Goal: Task Accomplishment & Management: Manage account settings

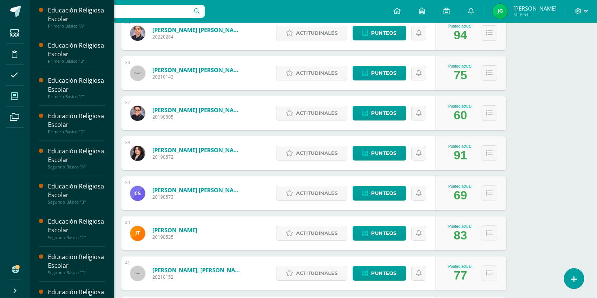
click at [14, 100] on icon at bounding box center [14, 96] width 7 height 8
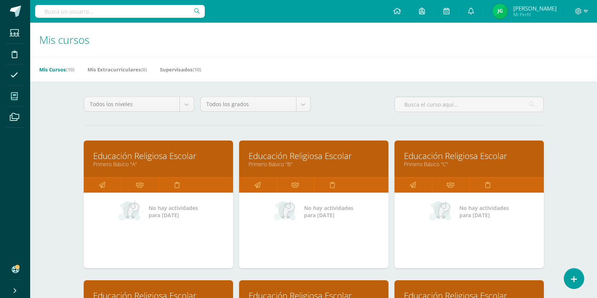
click at [179, 163] on link "Primero Básico "A"" at bounding box center [158, 163] width 131 height 7
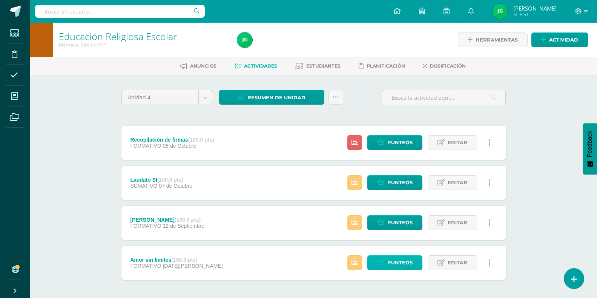
click at [403, 259] on span "Punteos" at bounding box center [399, 262] width 25 height 14
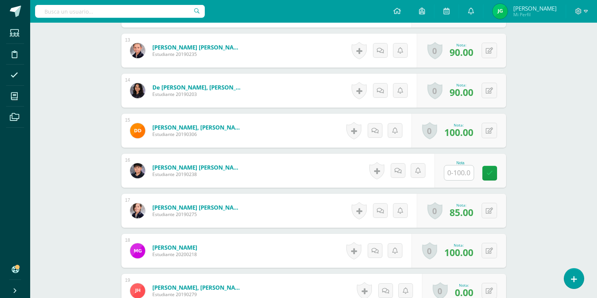
scroll to position [716, 0]
click at [462, 172] on input "text" at bounding box center [458, 172] width 29 height 15
type input "50"
click at [498, 177] on link at bounding box center [494, 173] width 15 height 15
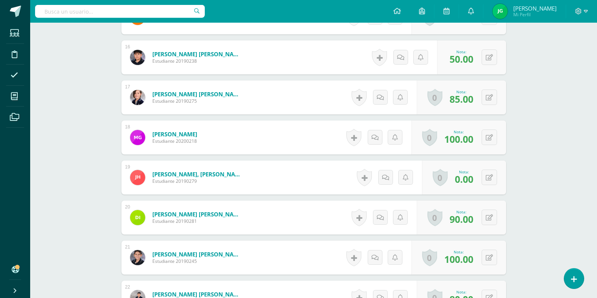
scroll to position [835, 0]
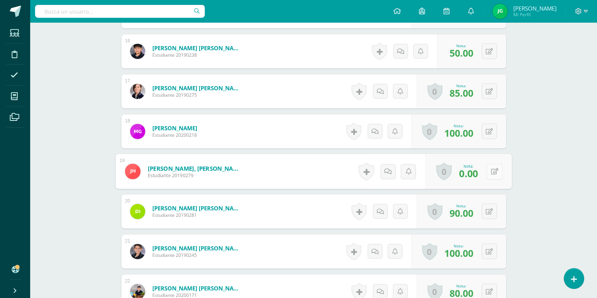
click at [493, 172] on button at bounding box center [495, 171] width 16 height 16
type input "40"
click at [471, 171] on link at bounding box center [474, 173] width 15 height 15
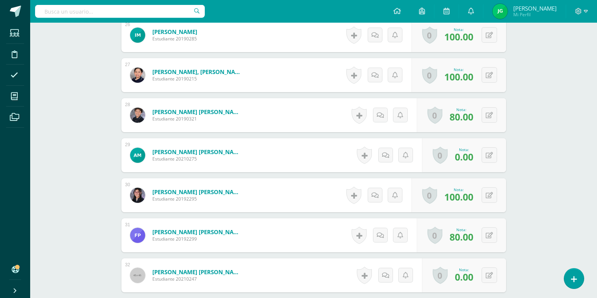
scroll to position [1252, 0]
click at [490, 155] on icon at bounding box center [489, 155] width 7 height 6
type input "70"
click at [474, 155] on icon at bounding box center [474, 157] width 7 height 6
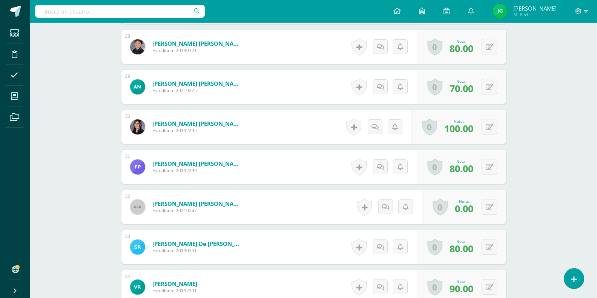
scroll to position [1371, 0]
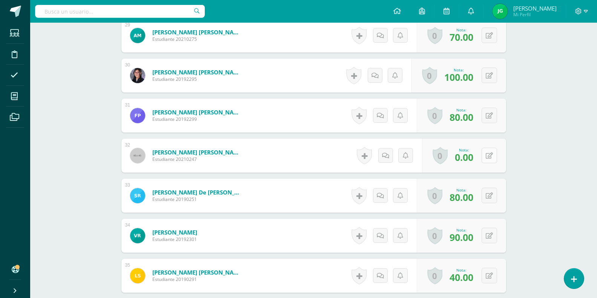
click at [490, 153] on button at bounding box center [489, 155] width 15 height 15
type input "60"
click at [476, 158] on icon at bounding box center [474, 158] width 7 height 6
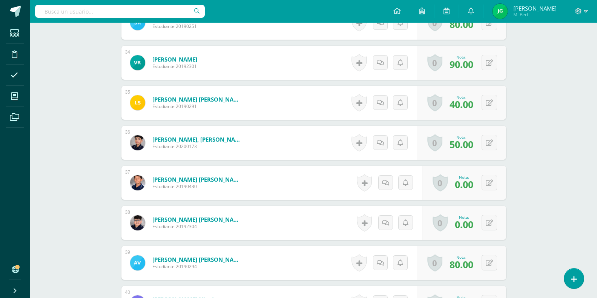
scroll to position [1549, 0]
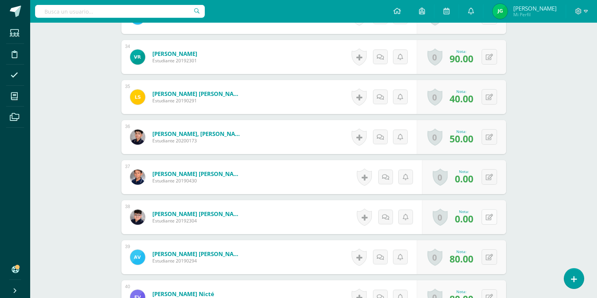
click at [491, 217] on icon at bounding box center [489, 217] width 7 height 6
type input "70"
click at [476, 219] on icon at bounding box center [474, 219] width 7 height 6
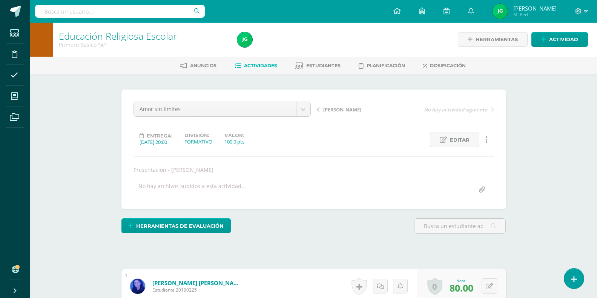
scroll to position [0, 0]
click at [337, 110] on span "[PERSON_NAME]" at bounding box center [342, 109] width 38 height 7
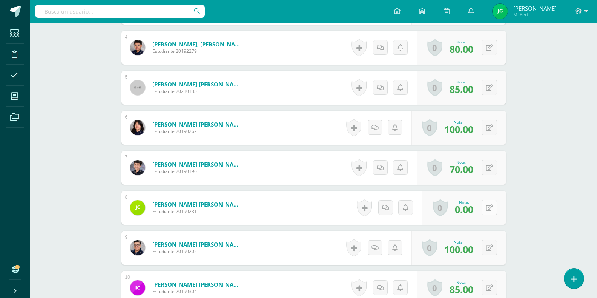
scroll to position [359, 0]
click at [491, 206] on icon at bounding box center [495, 207] width 8 height 6
type input "70"
click at [476, 210] on icon at bounding box center [474, 210] width 7 height 6
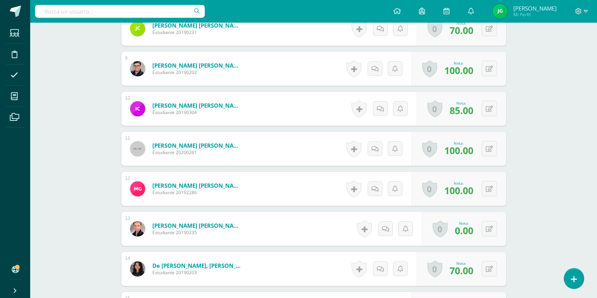
scroll to position [538, 0]
click at [492, 229] on icon at bounding box center [489, 229] width 7 height 6
type input "70"
click at [475, 234] on icon at bounding box center [474, 231] width 7 height 6
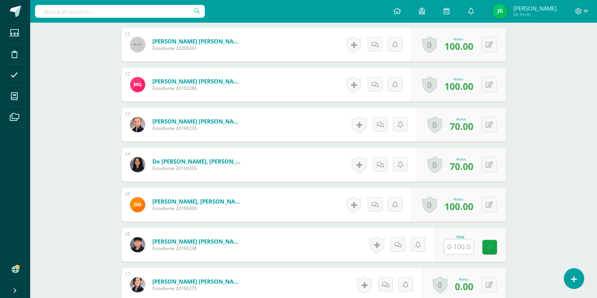
scroll to position [657, 0]
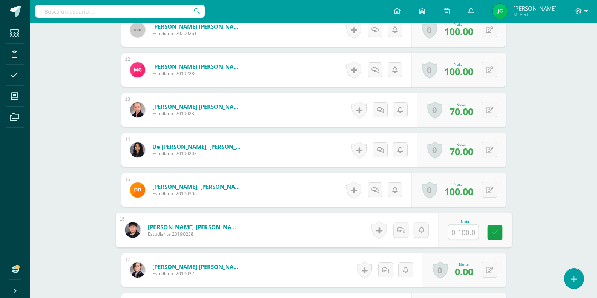
click at [458, 235] on input "text" at bounding box center [463, 231] width 30 height 15
type input "60"
click at [494, 231] on icon at bounding box center [495, 232] width 7 height 6
click at [490, 271] on icon at bounding box center [489, 270] width 7 height 6
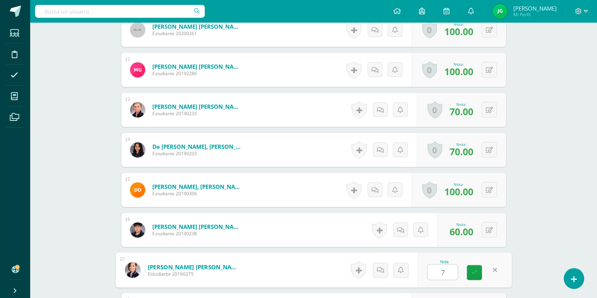
type input "70"
click at [477, 276] on link at bounding box center [474, 272] width 15 height 15
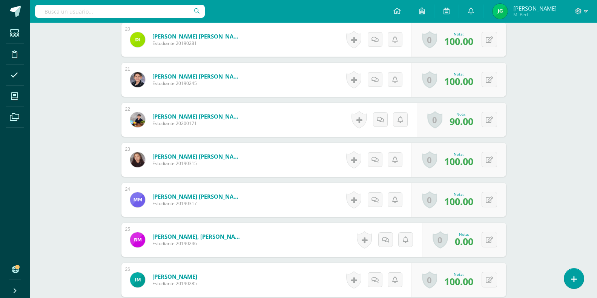
scroll to position [1014, 0]
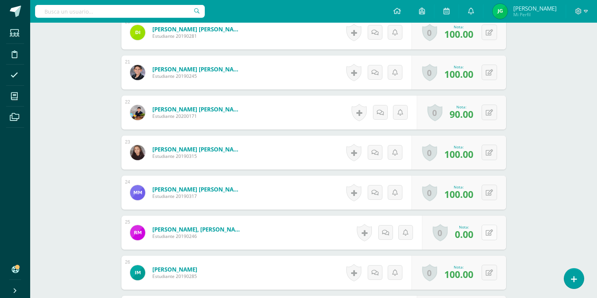
click at [492, 228] on button at bounding box center [489, 231] width 15 height 15
type input "100"
click at [475, 236] on icon at bounding box center [474, 235] width 7 height 6
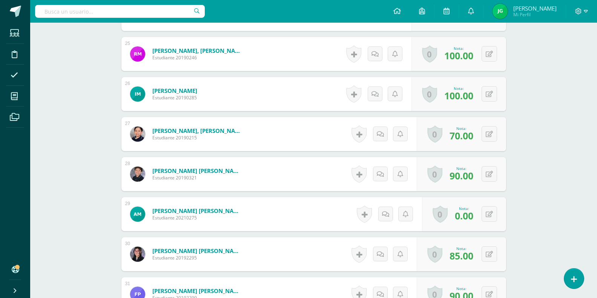
scroll to position [1193, 0]
click at [489, 218] on button at bounding box center [495, 214] width 16 height 16
type input "80"
click at [477, 215] on icon at bounding box center [474, 216] width 7 height 6
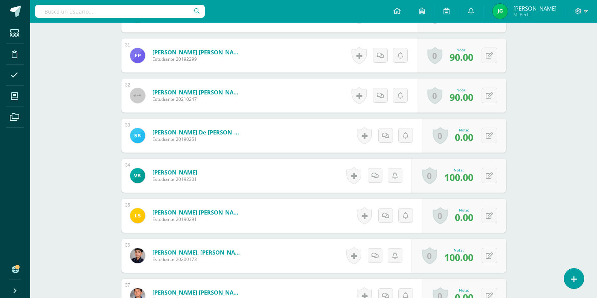
scroll to position [1431, 0]
click at [489, 215] on button at bounding box center [495, 216] width 16 height 16
type input "80"
click at [475, 216] on icon at bounding box center [474, 218] width 7 height 6
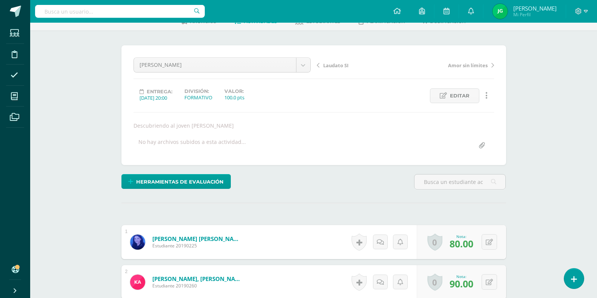
scroll to position [44, 0]
click at [334, 63] on span "Laudato SI" at bounding box center [335, 65] width 25 height 7
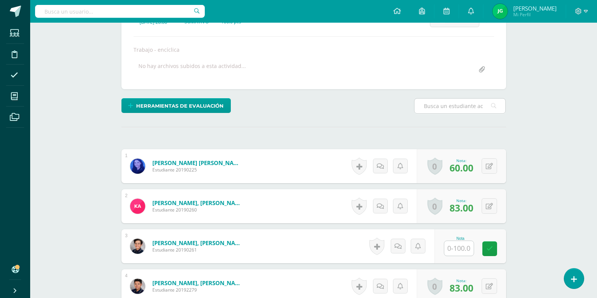
scroll to position [121, 0]
click at [455, 251] on input "text" at bounding box center [458, 247] width 29 height 15
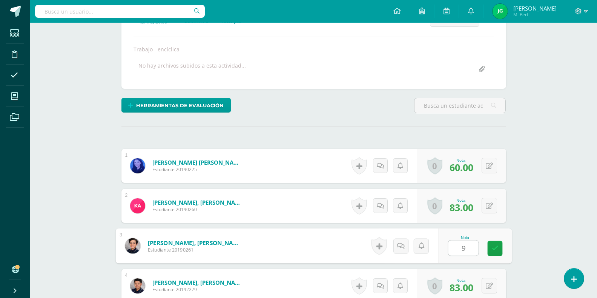
type input "90"
click at [496, 252] on link at bounding box center [494, 248] width 15 height 15
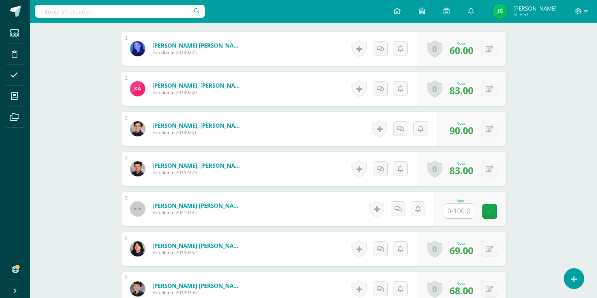
scroll to position [240, 0]
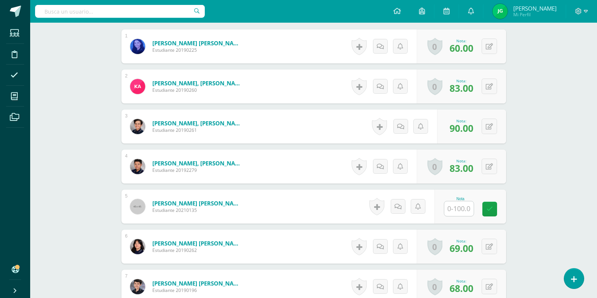
click at [462, 210] on input "text" at bounding box center [458, 208] width 29 height 15
type input "69"
click at [499, 212] on link at bounding box center [494, 208] width 15 height 15
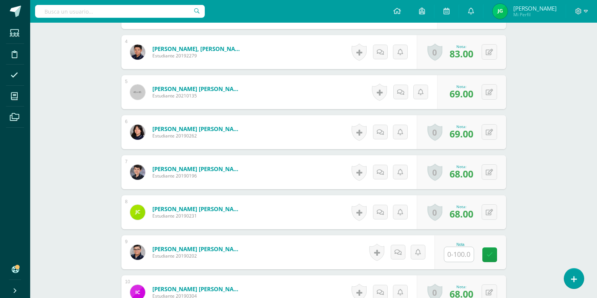
scroll to position [359, 0]
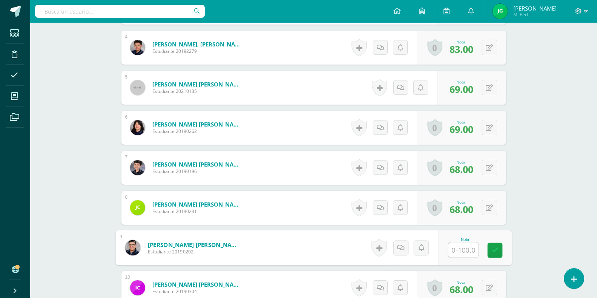
click at [463, 251] on input "text" at bounding box center [463, 249] width 30 height 15
type input "90"
click at [496, 249] on icon at bounding box center [495, 250] width 7 height 6
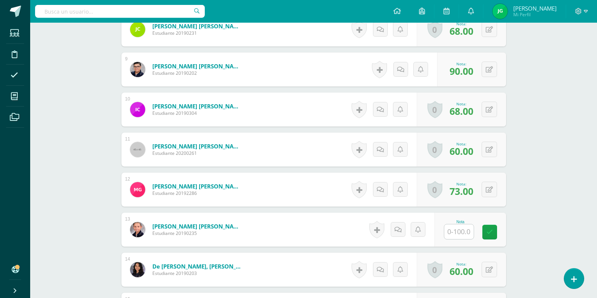
scroll to position [538, 0]
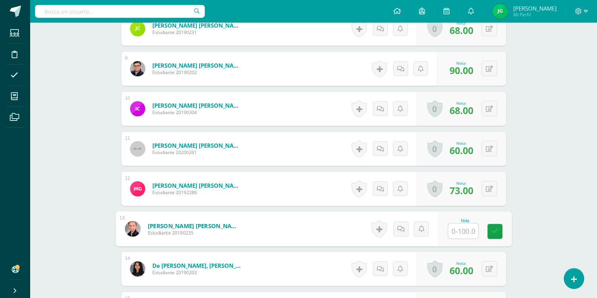
click at [460, 230] on input "text" at bounding box center [463, 230] width 30 height 15
type input "90"
click at [495, 233] on icon at bounding box center [495, 231] width 7 height 6
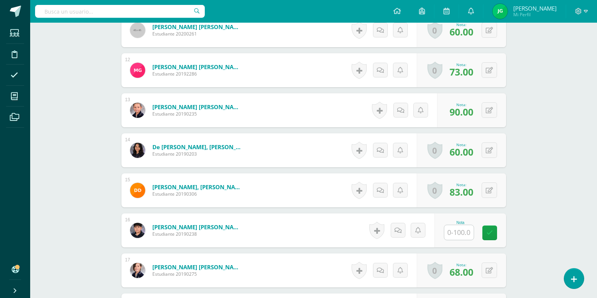
scroll to position [657, 0]
click at [463, 228] on input "text" at bounding box center [463, 231] width 30 height 15
click at [465, 228] on input "text" at bounding box center [463, 231] width 30 height 15
type input "90"
click at [492, 236] on link at bounding box center [494, 232] width 15 height 15
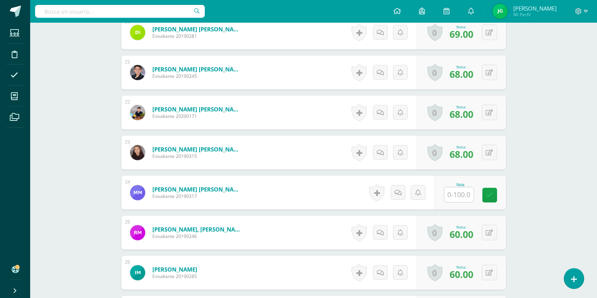
scroll to position [1014, 0]
click at [463, 193] on input "text" at bounding box center [463, 194] width 30 height 15
type input "90"
click at [495, 199] on link at bounding box center [494, 195] width 15 height 15
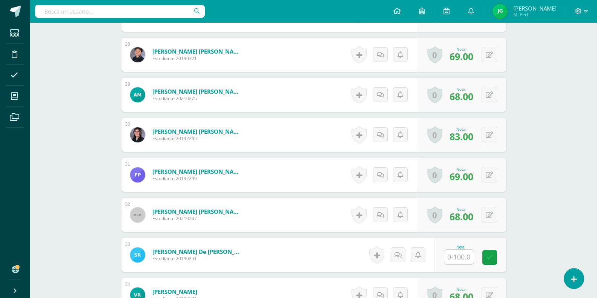
scroll to position [1312, 0]
click at [459, 252] on input "text" at bounding box center [463, 256] width 30 height 15
type input "90"
click at [495, 258] on icon at bounding box center [495, 257] width 7 height 6
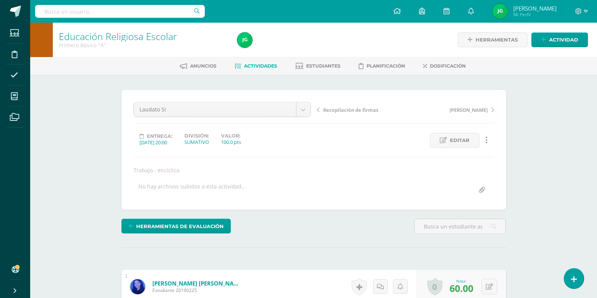
scroll to position [0, 0]
click at [331, 67] on span "Estudiantes" at bounding box center [323, 66] width 34 height 6
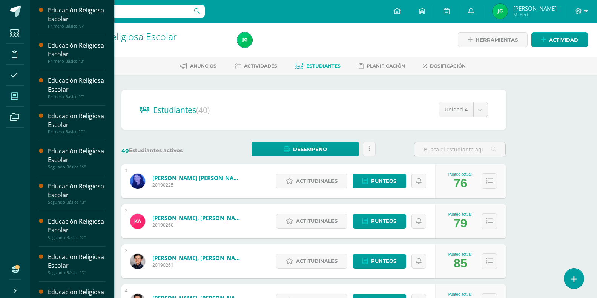
click at [14, 94] on icon at bounding box center [14, 96] width 7 height 8
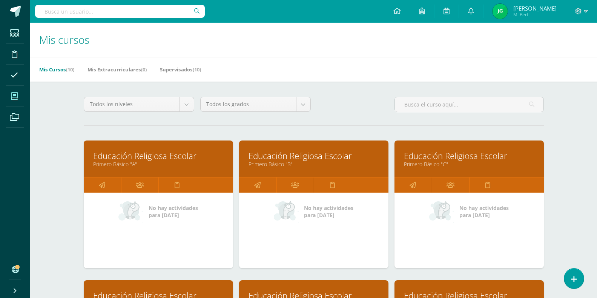
click at [292, 160] on link "Educación Religiosa Escolar" at bounding box center [314, 156] width 131 height 12
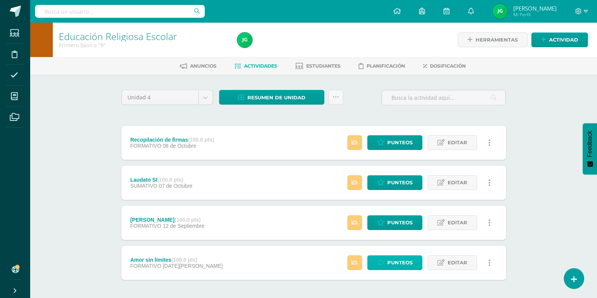
click at [407, 265] on span "Punteos" at bounding box center [399, 262] width 25 height 14
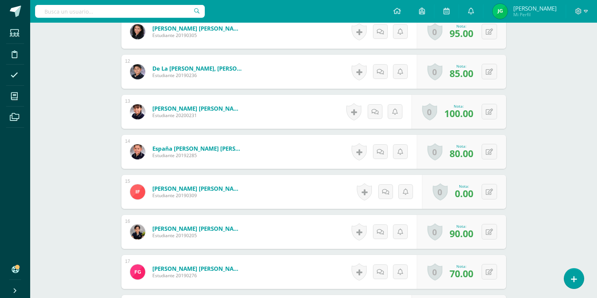
scroll to position [655, 0]
click at [491, 194] on icon at bounding box center [495, 191] width 8 height 6
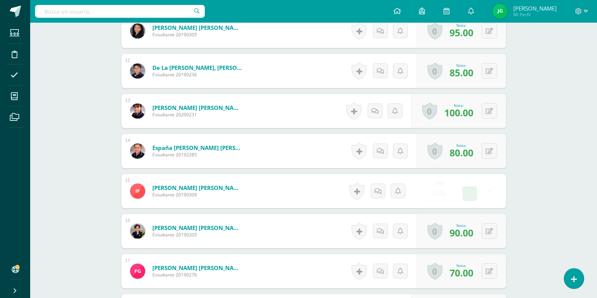
scroll to position [655, 0]
type input "50"
click at [476, 192] on icon at bounding box center [474, 193] width 7 height 6
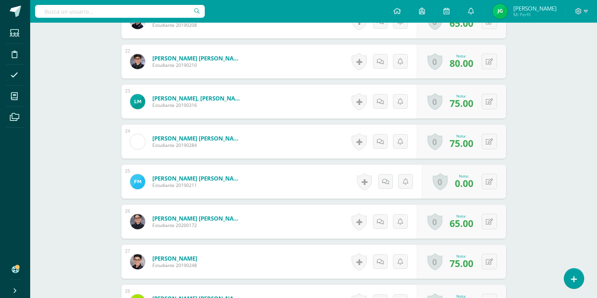
scroll to position [1072, 0]
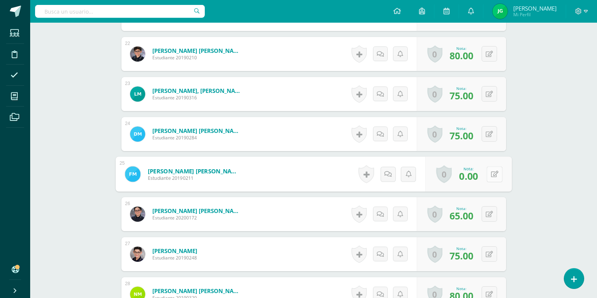
click at [488, 175] on button at bounding box center [495, 174] width 16 height 16
type input "80"
click at [477, 173] on icon at bounding box center [474, 176] width 7 height 6
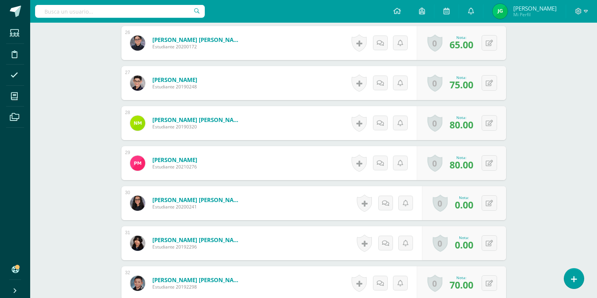
scroll to position [1251, 0]
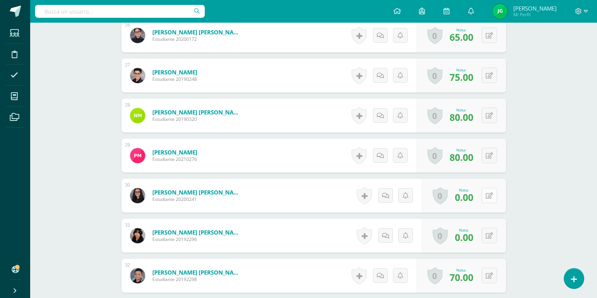
click at [488, 192] on button at bounding box center [489, 195] width 15 height 15
type input "70"
click at [477, 197] on icon at bounding box center [474, 198] width 7 height 6
click at [490, 235] on icon at bounding box center [489, 235] width 7 height 6
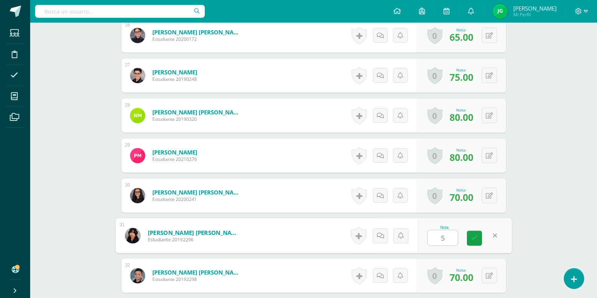
type input "50"
click at [474, 237] on icon at bounding box center [474, 238] width 7 height 6
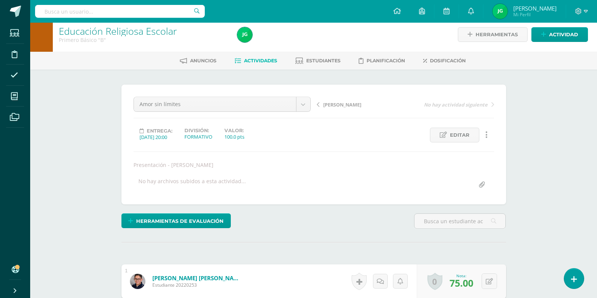
scroll to position [0, 0]
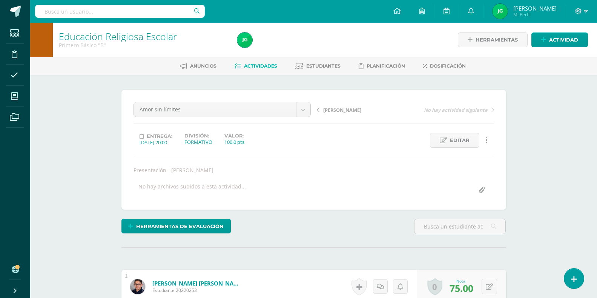
click at [335, 107] on span "[PERSON_NAME]" at bounding box center [342, 109] width 38 height 7
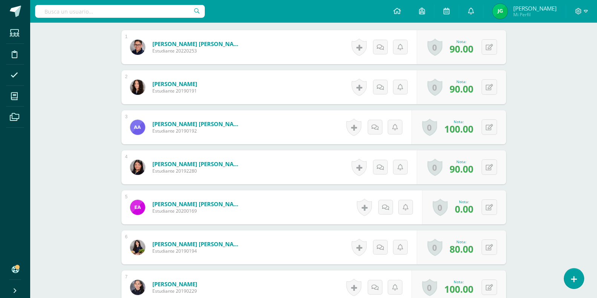
scroll to position [240, 0]
click at [492, 208] on icon at bounding box center [489, 207] width 7 height 6
type input "70"
click at [475, 208] on icon at bounding box center [474, 209] width 7 height 6
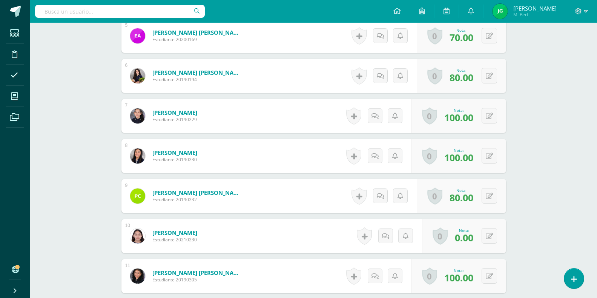
scroll to position [418, 0]
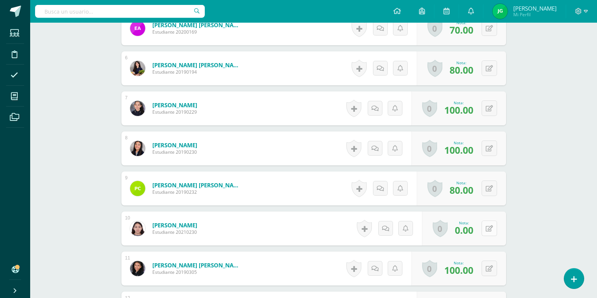
click at [488, 226] on button at bounding box center [489, 227] width 15 height 15
type input "80"
click at [473, 234] on link at bounding box center [474, 230] width 15 height 15
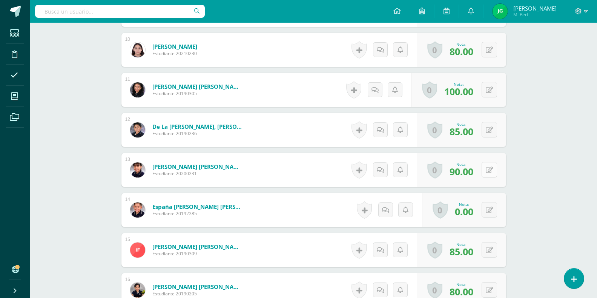
scroll to position [597, 0]
click at [489, 210] on button at bounding box center [495, 209] width 16 height 16
type input "70"
click at [471, 216] on link at bounding box center [474, 212] width 15 height 15
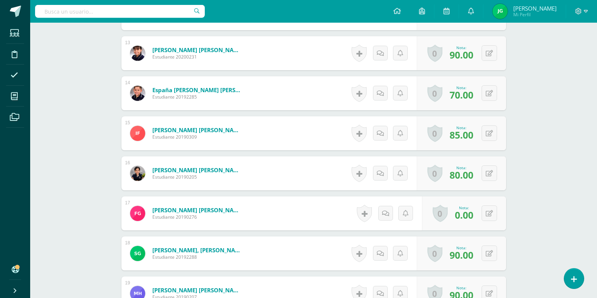
scroll to position [716, 0]
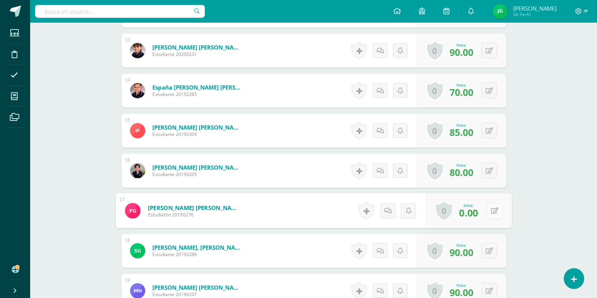
click at [491, 211] on icon at bounding box center [495, 210] width 8 height 6
type input "70"
click at [473, 206] on link at bounding box center [474, 213] width 15 height 15
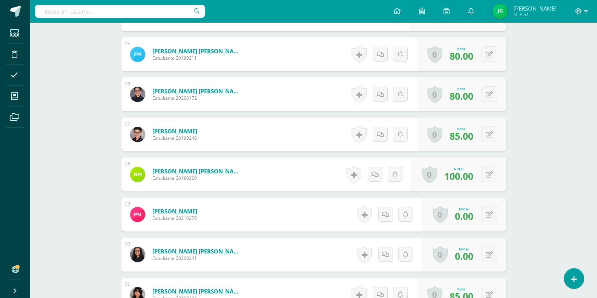
scroll to position [1192, 0]
click at [489, 212] on button at bounding box center [495, 214] width 16 height 16
type input "70"
click at [475, 214] on icon at bounding box center [474, 216] width 7 height 6
click at [490, 256] on icon at bounding box center [489, 254] width 7 height 6
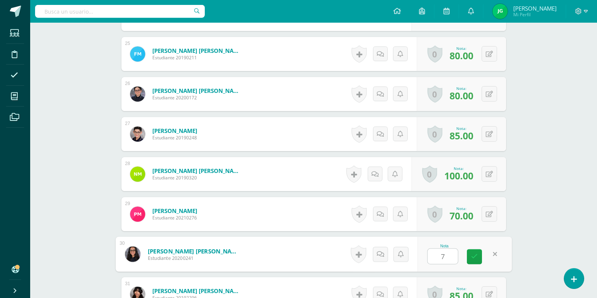
type input "70"
click at [476, 260] on icon at bounding box center [474, 256] width 7 height 6
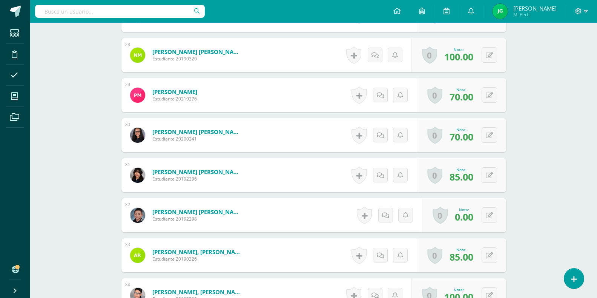
scroll to position [1311, 0]
click at [493, 214] on button at bounding box center [495, 215] width 16 height 16
type input "70"
click at [477, 216] on icon at bounding box center [474, 217] width 7 height 6
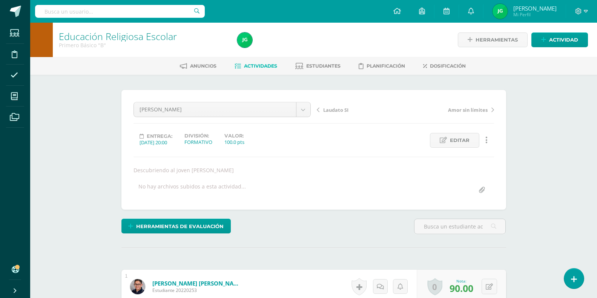
scroll to position [0, 0]
click at [342, 109] on span "Laudato SI" at bounding box center [335, 109] width 25 height 7
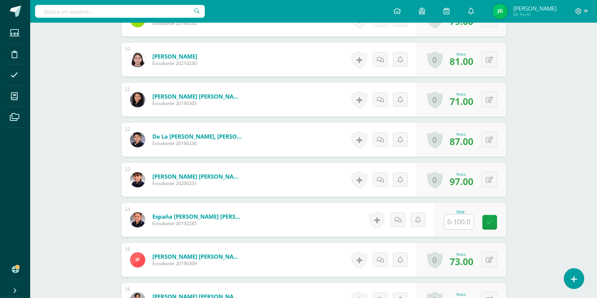
scroll to position [596, 0]
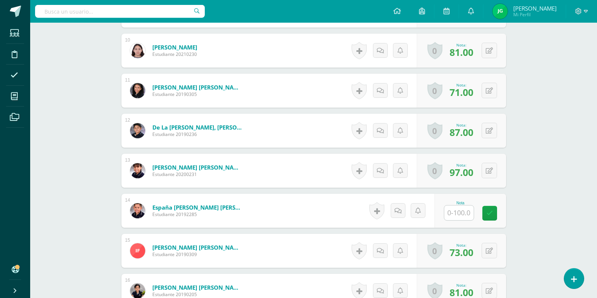
click at [457, 209] on input "text" at bounding box center [458, 212] width 29 height 15
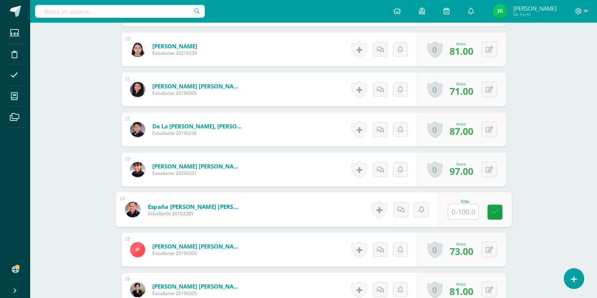
scroll to position [597, 0]
type input "87"
click at [499, 217] on link at bounding box center [494, 212] width 15 height 15
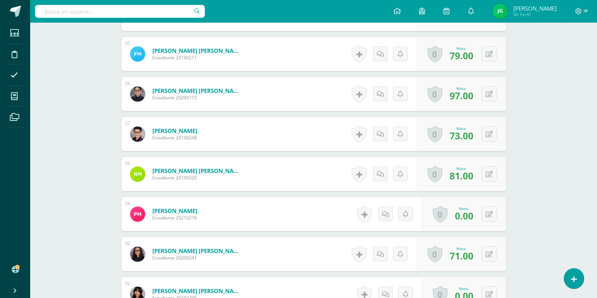
scroll to position [1192, 0]
click at [487, 212] on button at bounding box center [489, 213] width 15 height 15
type input "87"
click at [471, 213] on link at bounding box center [474, 216] width 15 height 15
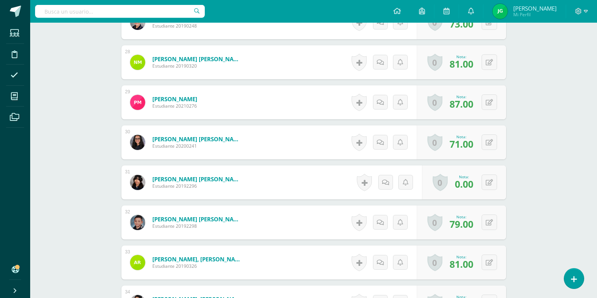
scroll to position [1371, 0]
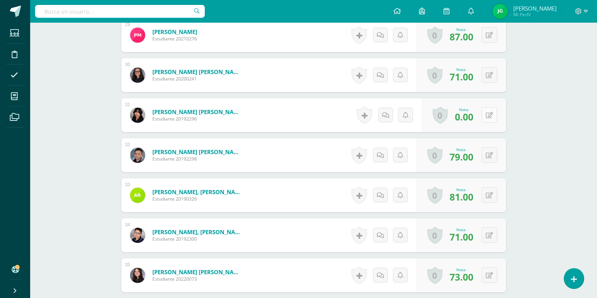
click at [489, 113] on button at bounding box center [489, 114] width 15 height 15
type input "97"
click at [474, 112] on link at bounding box center [474, 117] width 15 height 15
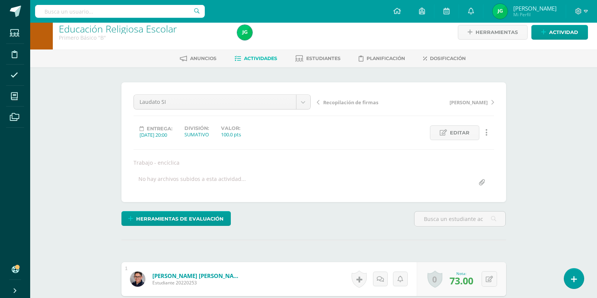
scroll to position [0, 0]
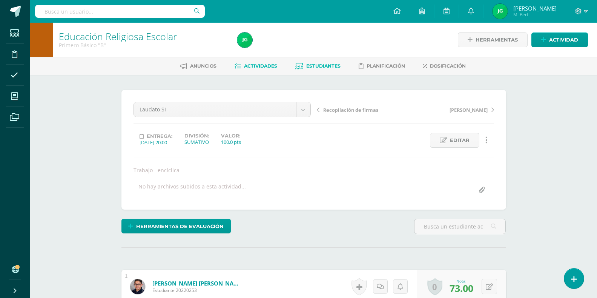
click at [322, 66] on span "Estudiantes" at bounding box center [323, 66] width 34 height 6
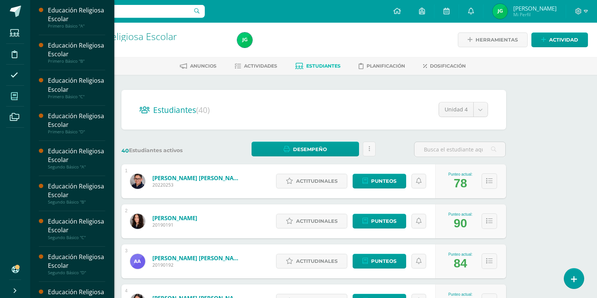
click at [14, 96] on icon at bounding box center [14, 96] width 7 height 8
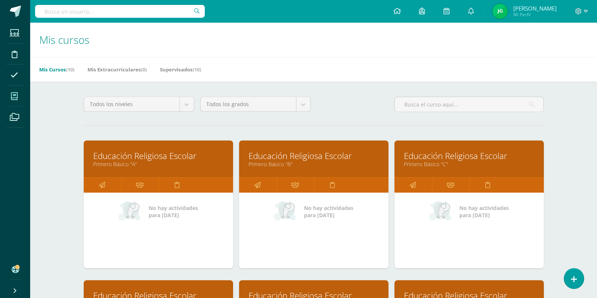
click at [438, 157] on link "Educación Religiosa Escolar" at bounding box center [469, 156] width 131 height 12
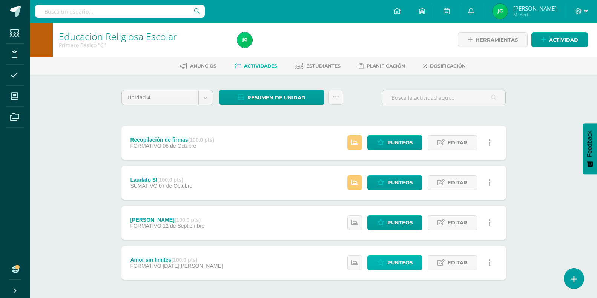
click at [404, 259] on span "Punteos" at bounding box center [399, 262] width 25 height 14
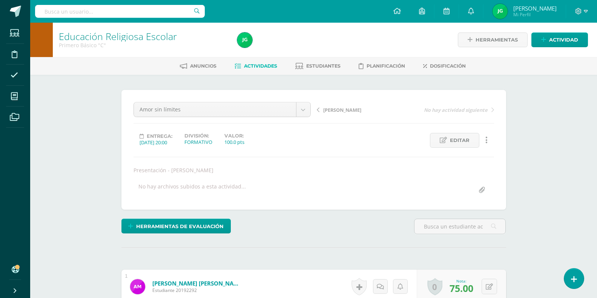
click at [326, 108] on span "[PERSON_NAME]" at bounding box center [342, 109] width 38 height 7
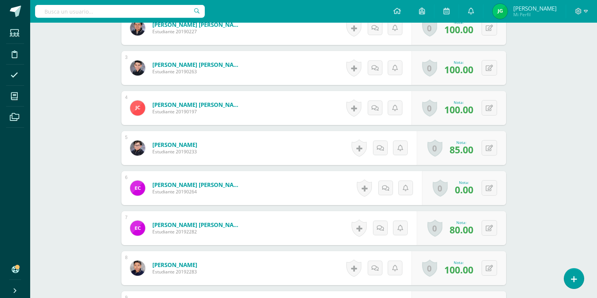
scroll to position [299, 0]
click at [495, 188] on button at bounding box center [495, 188] width 16 height 16
type input "90"
click at [474, 190] on icon at bounding box center [474, 190] width 7 height 6
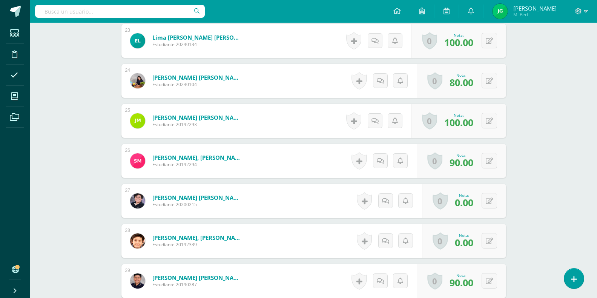
scroll to position [1132, 0]
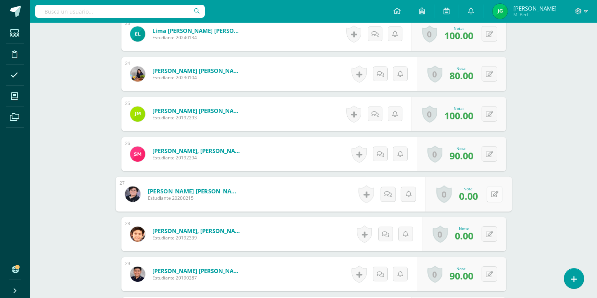
click at [491, 195] on icon at bounding box center [495, 194] width 8 height 6
type input "65"
click at [490, 232] on icon at bounding box center [489, 234] width 7 height 6
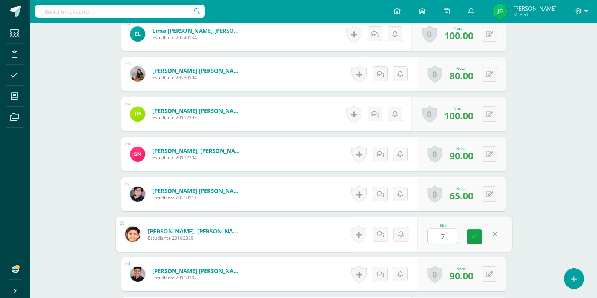
type input "70"
click at [475, 234] on icon at bounding box center [474, 236] width 7 height 6
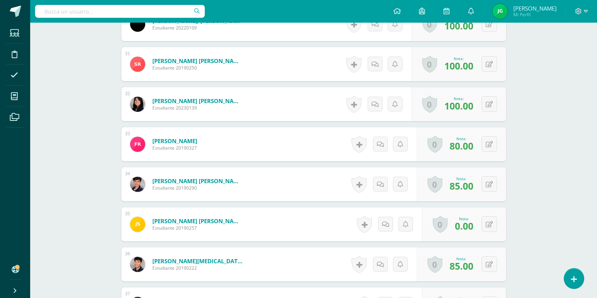
scroll to position [1430, 0]
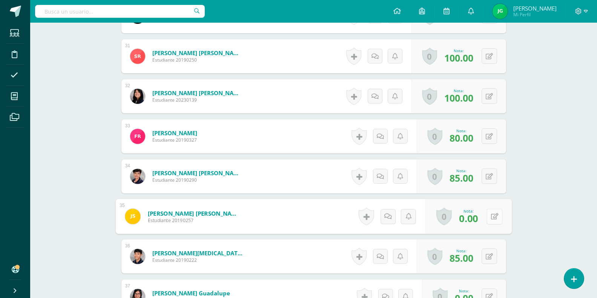
click at [489, 217] on button at bounding box center [495, 216] width 16 height 16
type input "90"
click at [478, 216] on link at bounding box center [474, 218] width 15 height 15
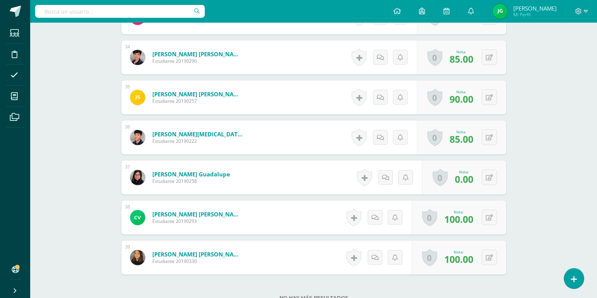
scroll to position [1549, 0]
click at [490, 173] on button at bounding box center [495, 177] width 16 height 16
type input "70"
click at [471, 174] on link at bounding box center [474, 179] width 15 height 15
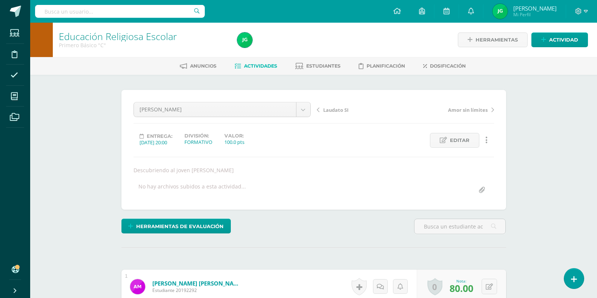
scroll to position [0, 0]
click at [328, 106] on span "Laudato SI" at bounding box center [335, 109] width 25 height 7
click at [313, 67] on span "Estudiantes" at bounding box center [323, 66] width 34 height 6
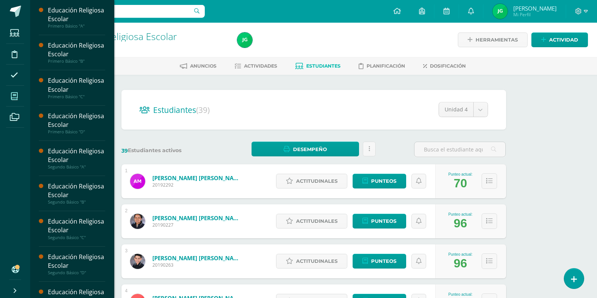
click at [13, 98] on icon at bounding box center [14, 96] width 7 height 8
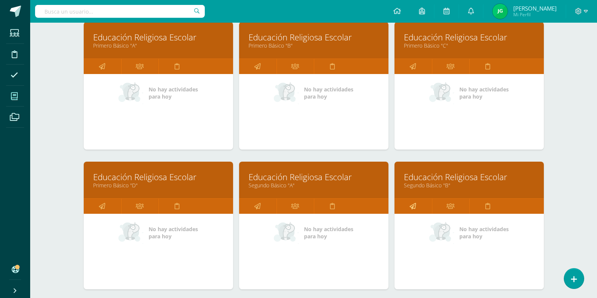
scroll to position [119, 0]
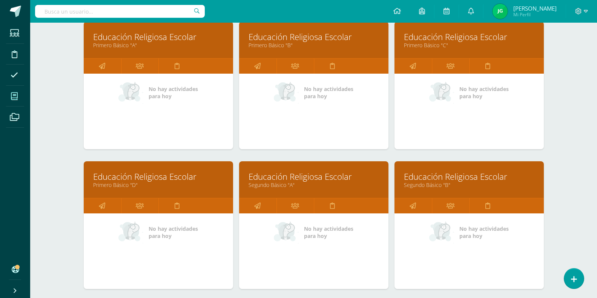
click at [115, 173] on link "Educación Religiosa Escolar" at bounding box center [158, 177] width 131 height 12
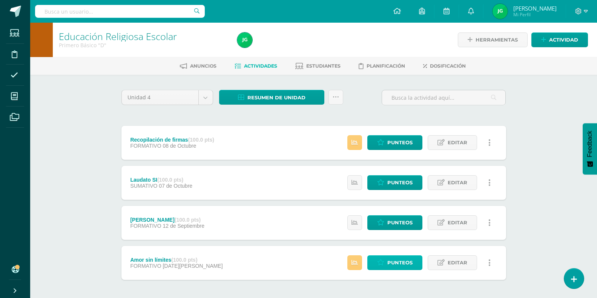
click at [386, 257] on link "Punteos" at bounding box center [394, 262] width 55 height 15
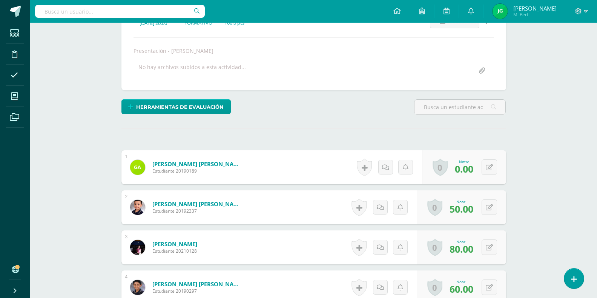
scroll to position [119, 0]
click at [489, 170] on button at bounding box center [495, 167] width 16 height 16
type input "70"
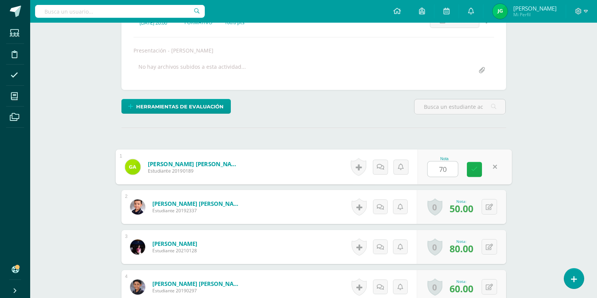
scroll to position [120, 0]
click at [474, 163] on link at bounding box center [474, 169] width 15 height 15
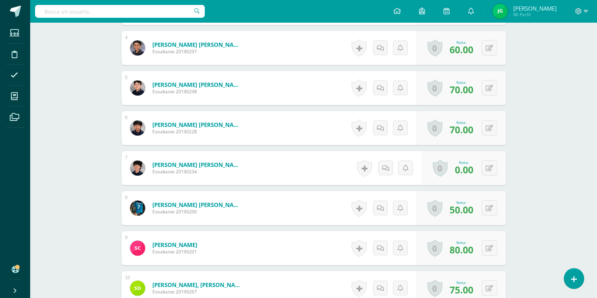
scroll to position [358, 0]
click at [489, 168] on icon at bounding box center [489, 168] width 7 height 6
type input "90"
click at [473, 168] on icon at bounding box center [474, 170] width 7 height 6
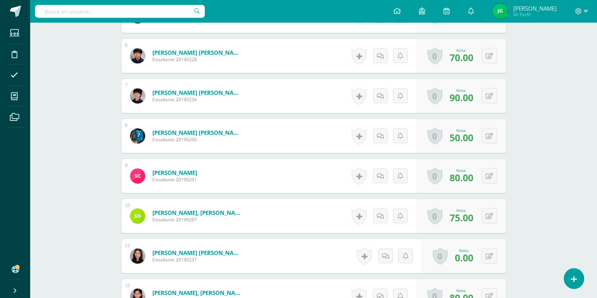
scroll to position [478, 0]
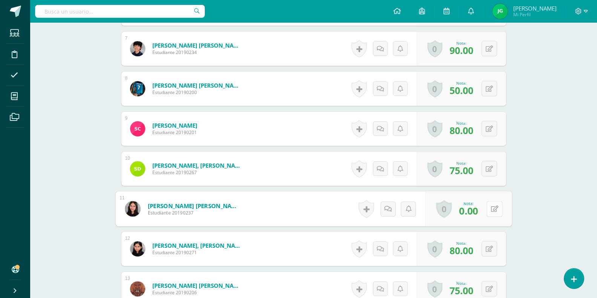
click at [489, 209] on button at bounding box center [495, 209] width 16 height 16
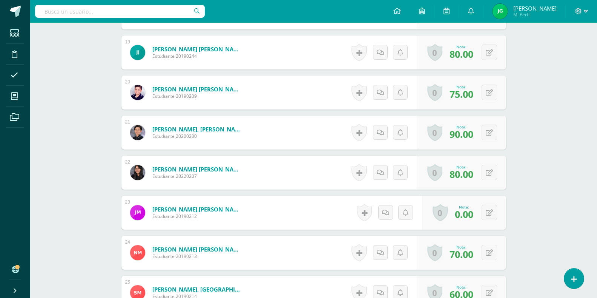
scroll to position [954, 0]
type input "70"
click at [489, 214] on icon at bounding box center [489, 212] width 7 height 6
click at [473, 210] on link at bounding box center [474, 215] width 15 height 15
click at [491, 212] on icon at bounding box center [495, 212] width 8 height 6
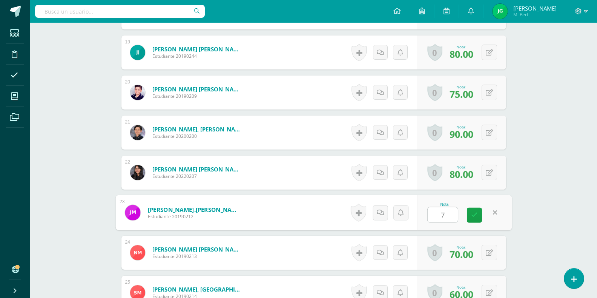
type input "70"
click at [472, 217] on icon at bounding box center [474, 215] width 7 height 6
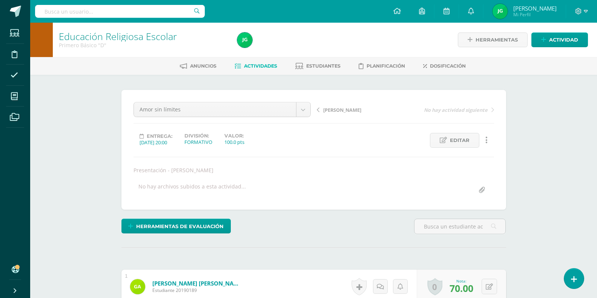
scroll to position [0, 0]
click at [331, 110] on span "[PERSON_NAME]" at bounding box center [342, 109] width 38 height 7
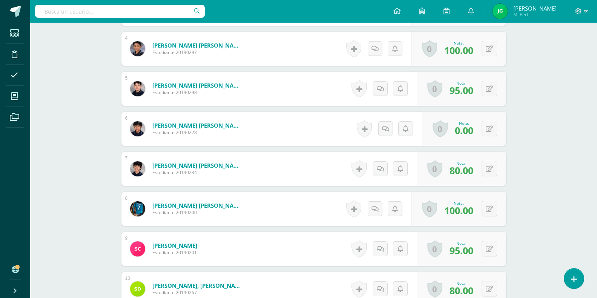
scroll to position [358, 0]
click at [491, 126] on icon at bounding box center [489, 129] width 7 height 6
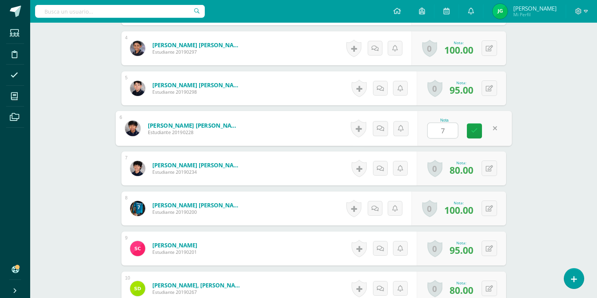
scroll to position [358, 0]
type input "70"
click at [478, 131] on link at bounding box center [474, 130] width 15 height 15
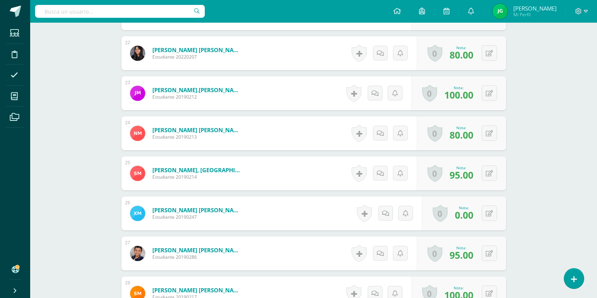
scroll to position [1073, 0]
click at [489, 212] on button at bounding box center [489, 212] width 15 height 15
type input "70"
click at [475, 212] on icon at bounding box center [474, 215] width 7 height 6
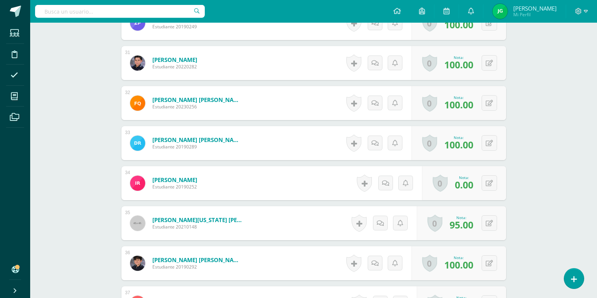
scroll to position [1430, 0]
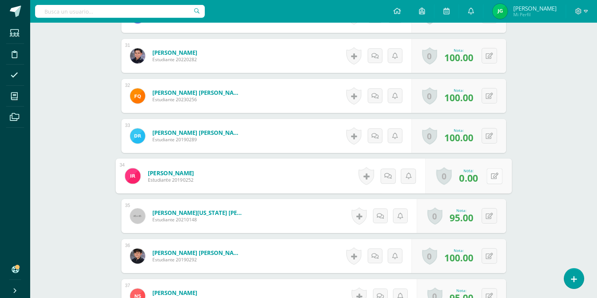
click at [487, 177] on button at bounding box center [495, 176] width 16 height 16
type input "70"
click at [475, 177] on icon at bounding box center [474, 178] width 7 height 6
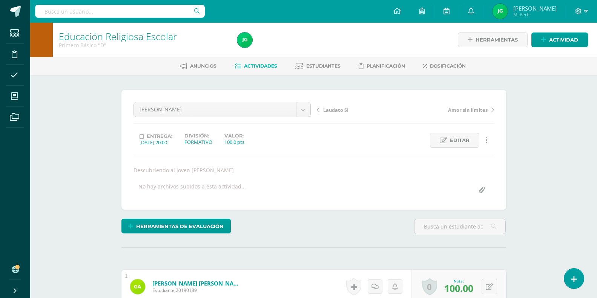
scroll to position [0, 0]
click at [332, 109] on span "Laudato SI" at bounding box center [335, 109] width 25 height 7
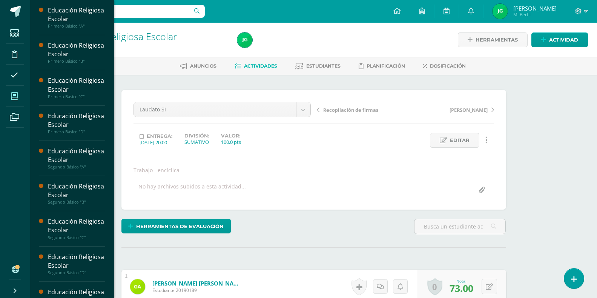
click at [15, 94] on icon at bounding box center [14, 96] width 7 height 8
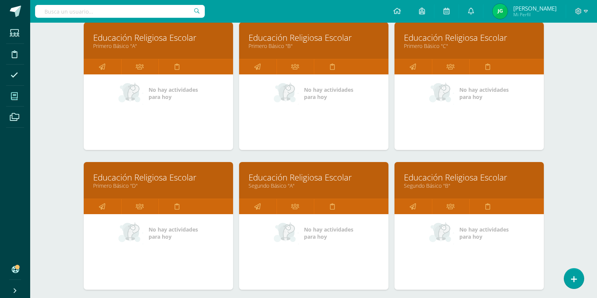
scroll to position [119, 0]
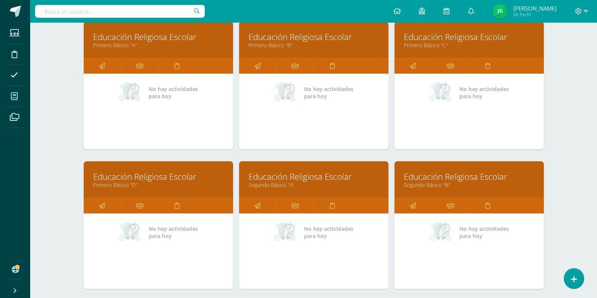
click at [297, 178] on link "Educación Religiosa Escolar" at bounding box center [314, 177] width 131 height 12
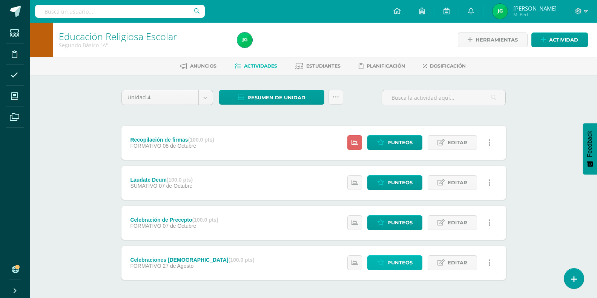
click at [388, 262] on span "Punteos" at bounding box center [399, 262] width 25 height 14
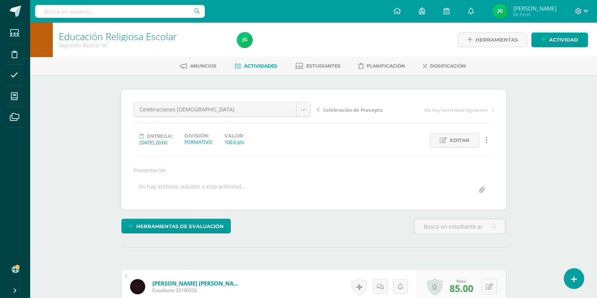
click at [342, 111] on span "Celebración de Precepto" at bounding box center [353, 109] width 60 height 7
click at [346, 108] on span "Laudate Deum" at bounding box center [340, 109] width 35 height 7
click at [344, 110] on span "Recopilación de firmas" at bounding box center [350, 109] width 55 height 7
click at [317, 66] on span "Estudiantes" at bounding box center [323, 66] width 34 height 6
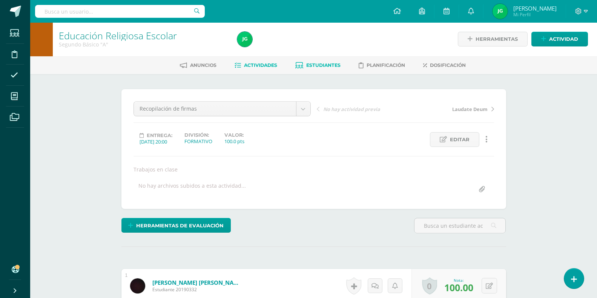
scroll to position [1, 0]
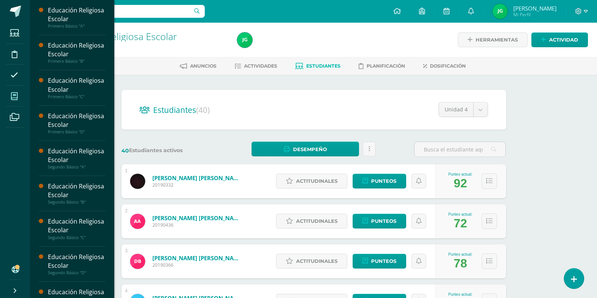
click at [13, 98] on icon at bounding box center [14, 96] width 7 height 8
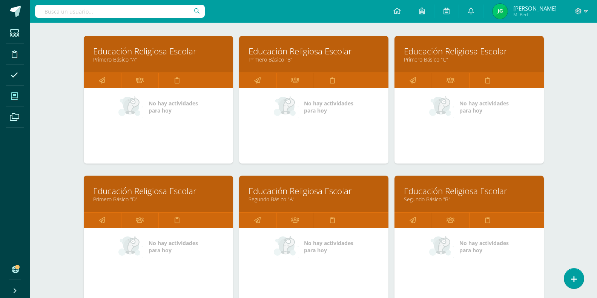
scroll to position [119, 0]
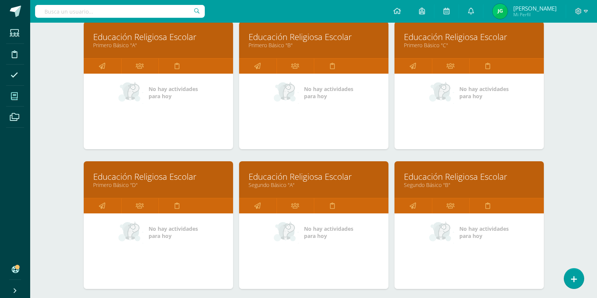
click at [454, 176] on link "Educación Religiosa Escolar" at bounding box center [469, 177] width 131 height 12
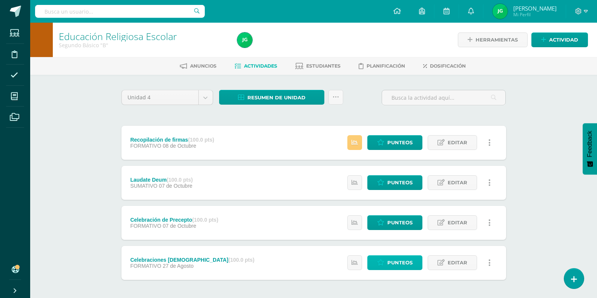
click at [404, 261] on span "Punteos" at bounding box center [399, 262] width 25 height 14
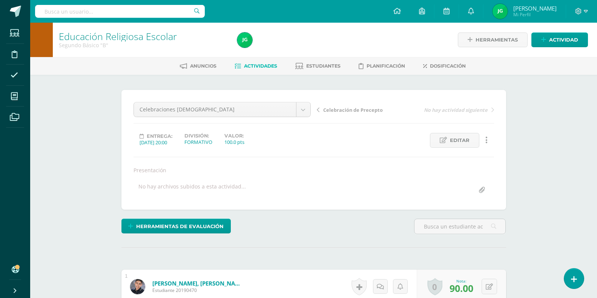
click at [331, 110] on span "Celebración de Precepto" at bounding box center [353, 109] width 60 height 7
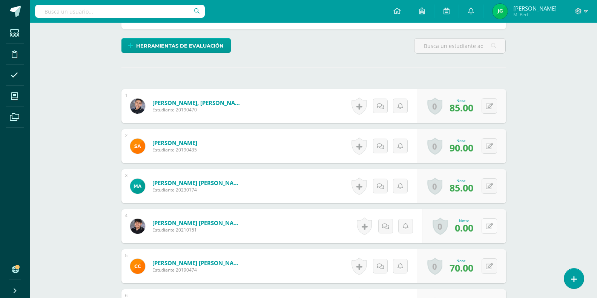
scroll to position [180, 0]
click at [494, 226] on button at bounding box center [489, 225] width 15 height 15
type input "70"
click at [474, 227] on icon at bounding box center [474, 228] width 7 height 6
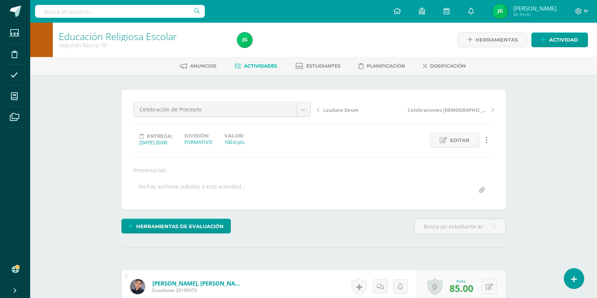
scroll to position [0, 0]
click at [338, 109] on span "Laudate Deum" at bounding box center [340, 109] width 35 height 7
click at [332, 64] on span "Estudiantes" at bounding box center [323, 66] width 34 height 6
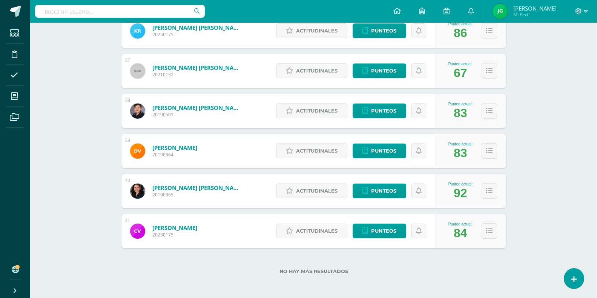
scroll to position [1550, 0]
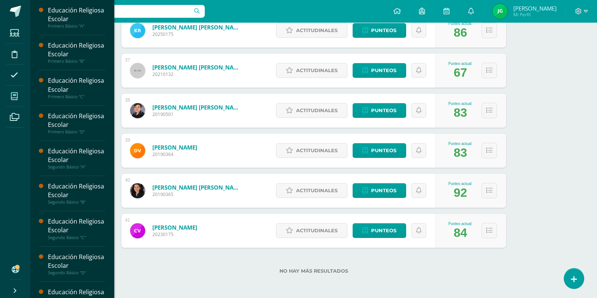
click at [14, 98] on icon at bounding box center [14, 96] width 7 height 8
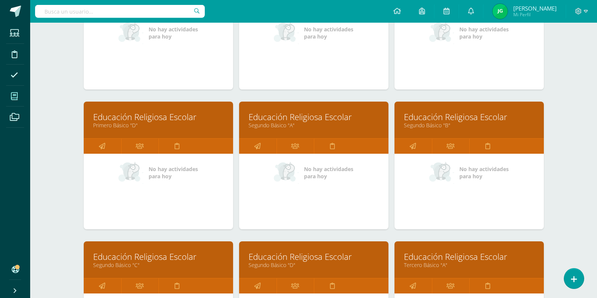
scroll to position [178, 0]
click at [136, 261] on link "Segundo Básico "C"" at bounding box center [158, 264] width 131 height 7
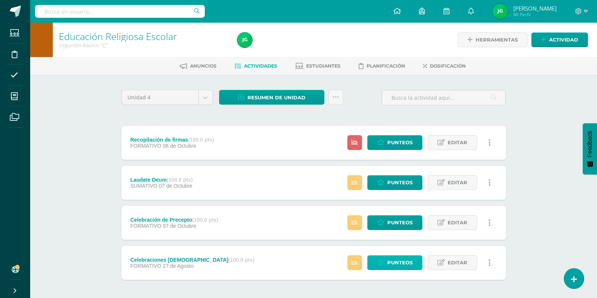
click at [386, 261] on link "Punteos" at bounding box center [394, 262] width 55 height 15
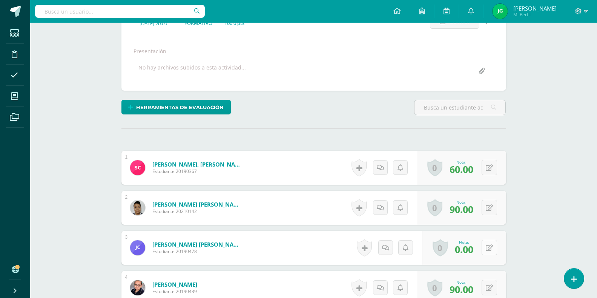
scroll to position [119, 0]
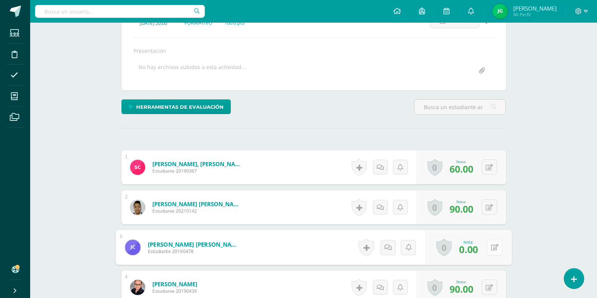
click at [491, 248] on icon at bounding box center [495, 247] width 8 height 6
type input "70"
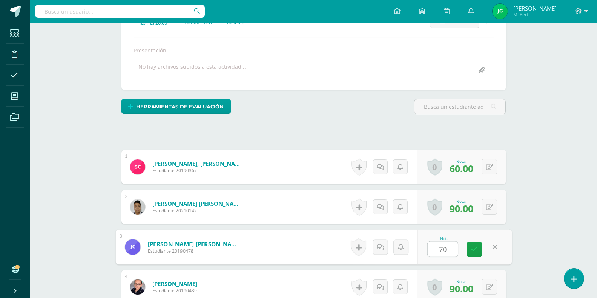
scroll to position [120, 0]
click at [471, 248] on link at bounding box center [474, 249] width 15 height 15
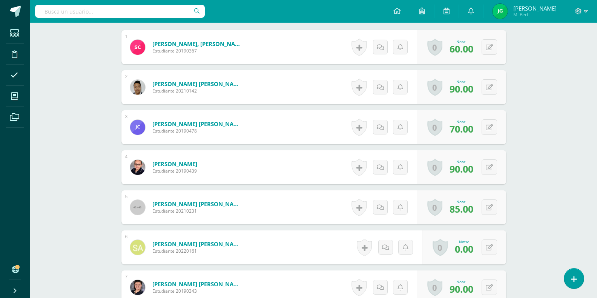
scroll to position [239, 0]
click at [490, 244] on icon at bounding box center [489, 247] width 7 height 6
type input "70"
click at [476, 254] on link at bounding box center [474, 249] width 15 height 15
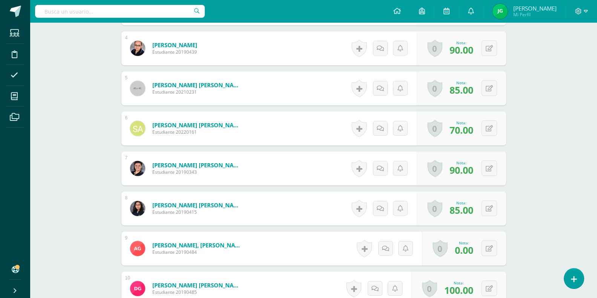
scroll to position [358, 0]
click at [488, 244] on button at bounding box center [489, 247] width 15 height 15
type input "70"
click at [475, 253] on icon at bounding box center [474, 251] width 7 height 6
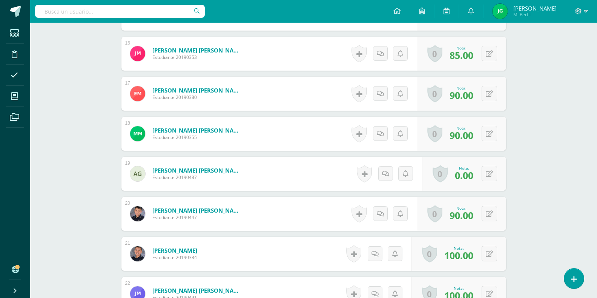
scroll to position [835, 0]
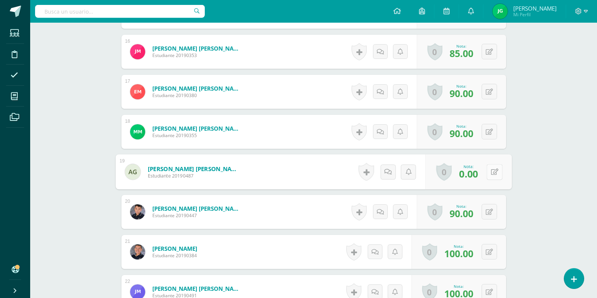
click at [486, 165] on div "0 Logros Logros obtenidos Aún no hay logros agregados Nota: 0.00" at bounding box center [468, 171] width 86 height 35
click at [494, 169] on icon at bounding box center [495, 171] width 8 height 6
type input "70"
click at [470, 177] on link at bounding box center [474, 174] width 15 height 15
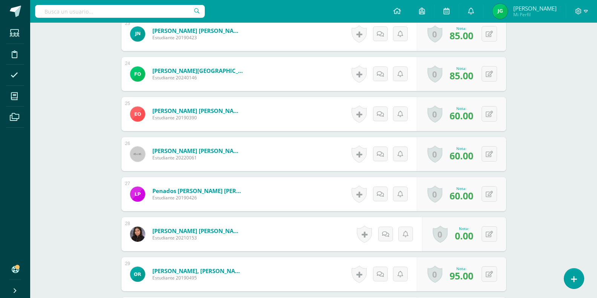
scroll to position [1132, 0]
click at [495, 235] on button at bounding box center [489, 233] width 15 height 15
type input "70"
click at [477, 235] on icon at bounding box center [474, 236] width 7 height 6
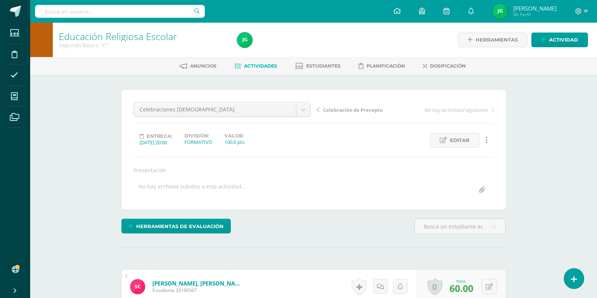
scroll to position [0, 0]
click at [362, 110] on span "Celebración de Precepto" at bounding box center [353, 109] width 60 height 7
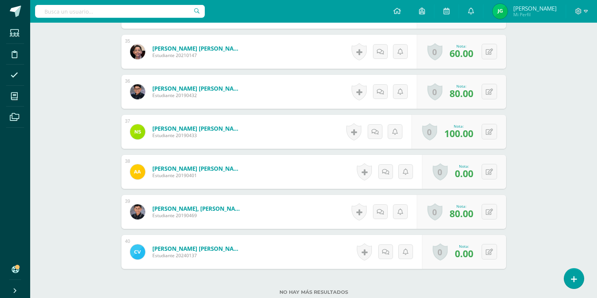
scroll to position [1594, 0]
click at [491, 169] on icon at bounding box center [495, 171] width 8 height 6
type input "70"
click at [467, 171] on link at bounding box center [474, 174] width 15 height 15
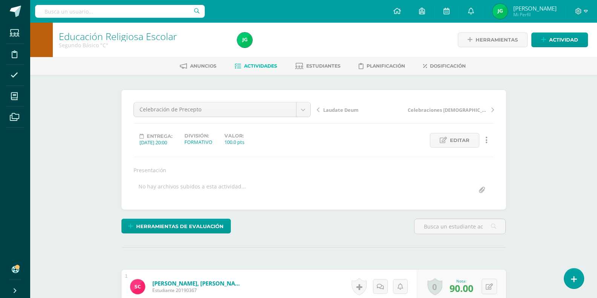
scroll to position [0, 0]
click at [332, 109] on span "Laudate Deum" at bounding box center [340, 109] width 35 height 7
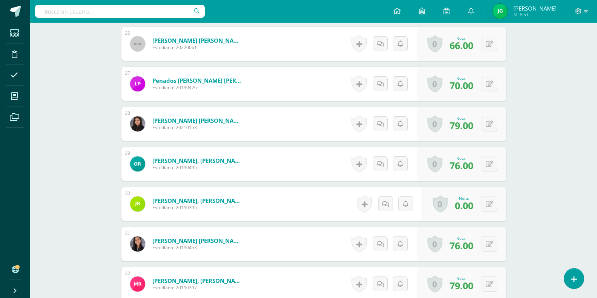
scroll to position [1243, 0]
click at [489, 202] on icon at bounding box center [489, 203] width 7 height 6
type input "90"
click at [475, 209] on link at bounding box center [474, 205] width 15 height 15
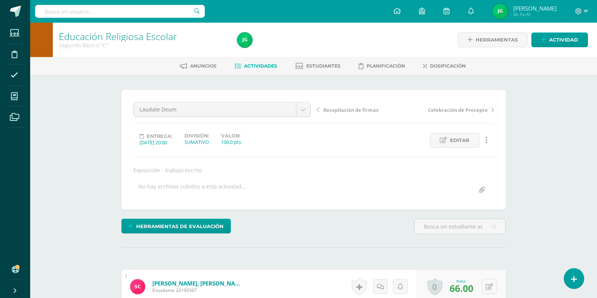
scroll to position [0, 0]
click at [320, 65] on span "Estudiantes" at bounding box center [323, 66] width 34 height 6
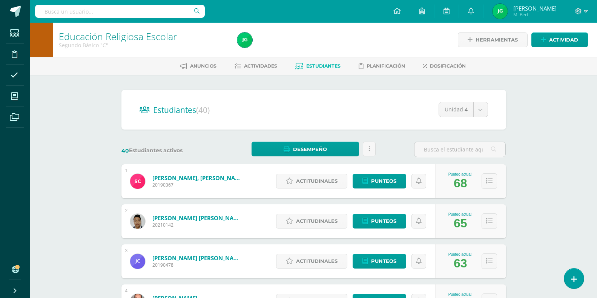
click at [261, 57] on div "Anuncios Actividades Estudiantes Planificación Dosificación" at bounding box center [322, 66] width 585 height 18
click at [263, 68] on span "Actividades" at bounding box center [260, 66] width 33 height 6
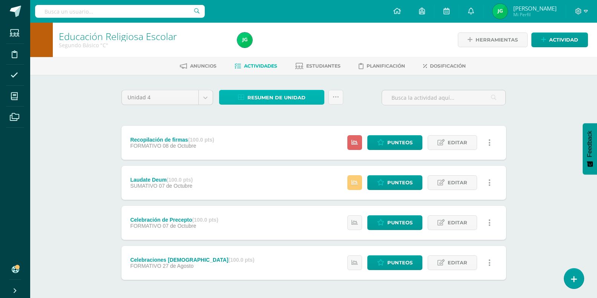
click at [268, 96] on span "Resumen de unidad" at bounding box center [277, 98] width 58 height 14
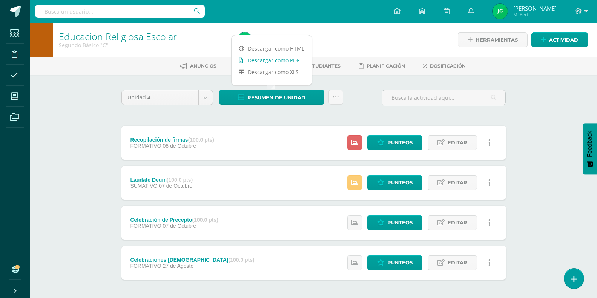
click at [272, 62] on link "Descargar como PDF" at bounding box center [272, 60] width 80 height 12
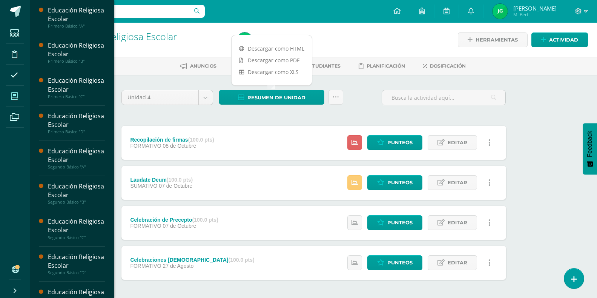
click at [14, 94] on icon at bounding box center [14, 96] width 7 height 8
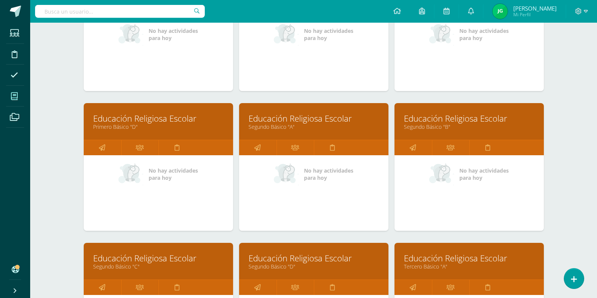
scroll to position [178, 0]
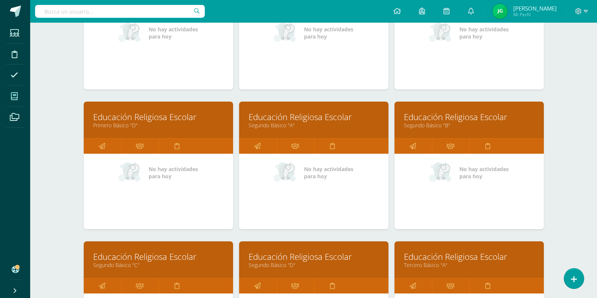
click at [293, 120] on link "Educación Religiosa Escolar" at bounding box center [314, 117] width 131 height 12
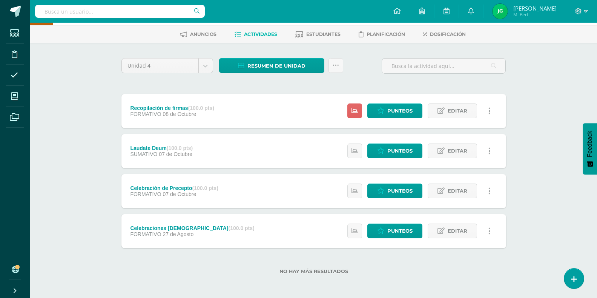
scroll to position [32, 0]
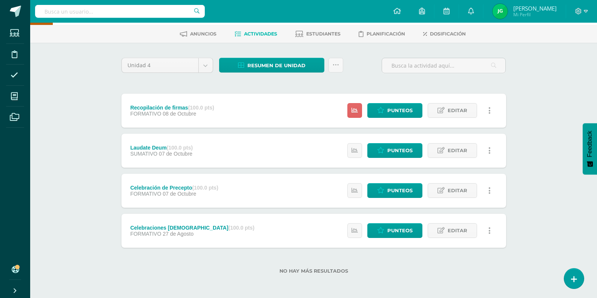
click at [261, 32] on span "Actividades" at bounding box center [260, 34] width 33 height 6
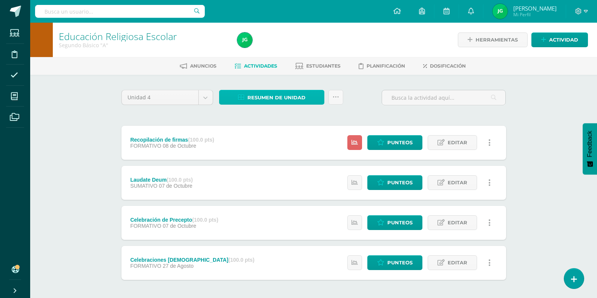
click at [284, 98] on span "Resumen de unidad" at bounding box center [277, 98] width 58 height 14
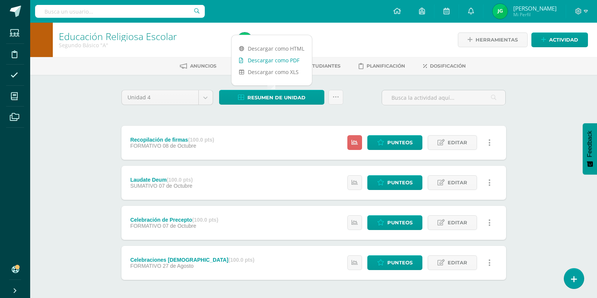
click at [277, 60] on link "Descargar como PDF" at bounding box center [272, 60] width 80 height 12
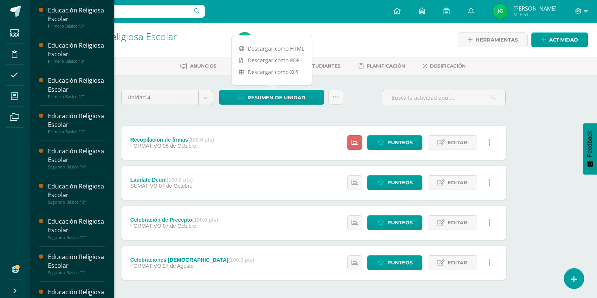
click at [17, 98] on icon at bounding box center [14, 96] width 7 height 8
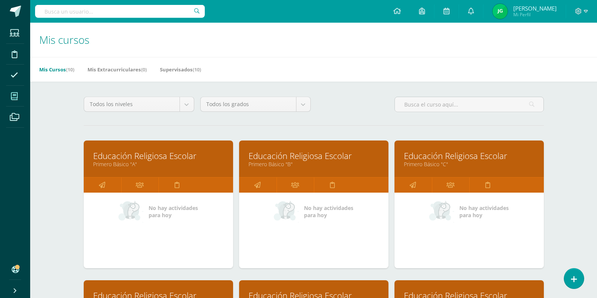
click at [147, 160] on link "Educación Religiosa Escolar" at bounding box center [158, 156] width 131 height 12
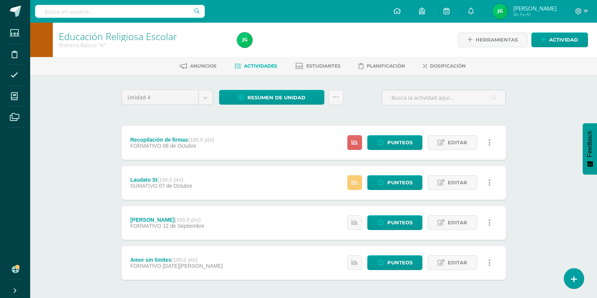
click at [260, 65] on span "Actividades" at bounding box center [260, 66] width 33 height 6
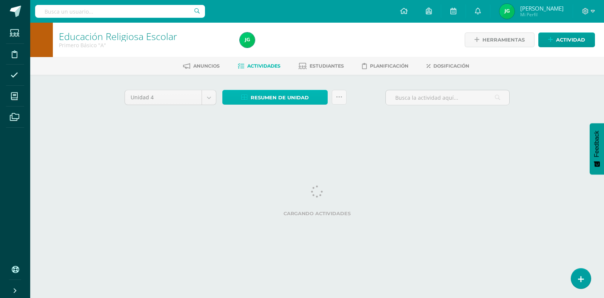
click at [289, 95] on span "Resumen de unidad" at bounding box center [280, 98] width 58 height 14
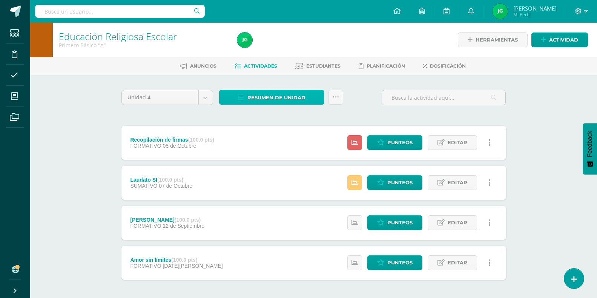
click at [272, 101] on span "Resumen de unidad" at bounding box center [277, 98] width 58 height 14
click at [294, 97] on span "Resumen de unidad" at bounding box center [277, 98] width 58 height 14
click at [384, 121] on div "Unidad 4 Unidad 1 Unidad 2 Unidad 3 Unidad 4 Resumen de unidad Subir actividade…" at bounding box center [313, 202] width 391 height 225
click at [288, 97] on span "Resumen de unidad" at bounding box center [277, 98] width 58 height 14
click at [422, 111] on div "Unidad 4 Unidad 1 Unidad 2 Unidad 3 Unidad 4 Resumen de unidad Subir actividade…" at bounding box center [313, 202] width 391 height 225
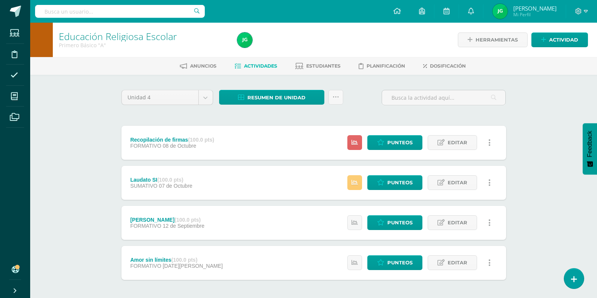
click at [536, 112] on div "Educación Religiosa Escolar Primero Básico "A" Herramientas Detalle de asistenc…" at bounding box center [313, 176] width 567 height 307
click at [323, 67] on span "Estudiantes" at bounding box center [323, 66] width 34 height 6
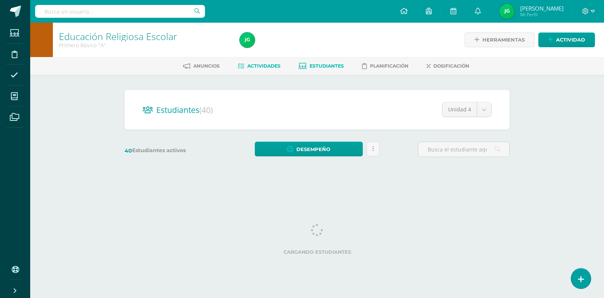
drag, startPoint x: 0, startPoint y: 0, endPoint x: 270, endPoint y: 64, distance: 277.6
click at [270, 64] on span "Actividades" at bounding box center [263, 66] width 33 height 6
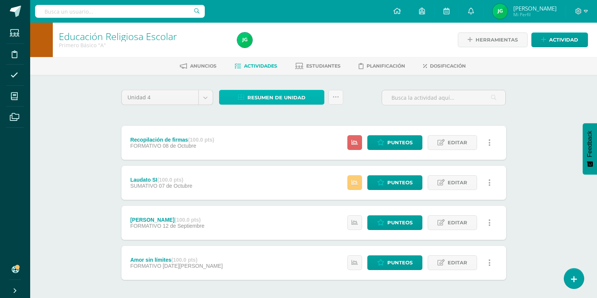
click at [271, 97] on span "Resumen de unidad" at bounding box center [277, 98] width 58 height 14
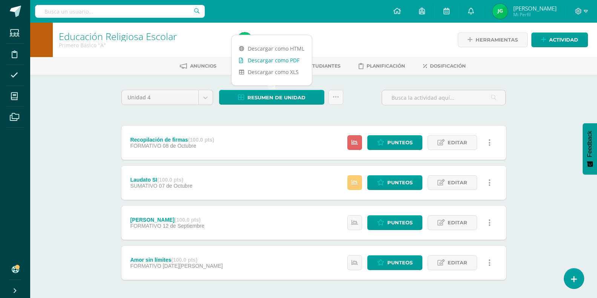
click at [281, 60] on link "Descargar como PDF" at bounding box center [272, 60] width 80 height 12
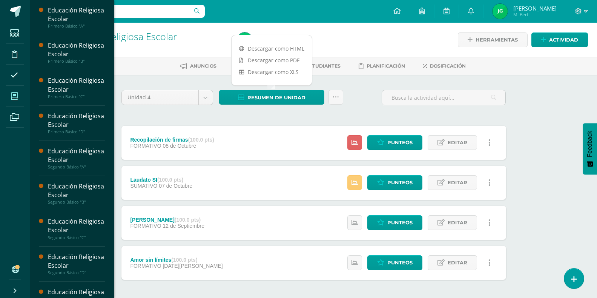
click at [15, 94] on icon at bounding box center [14, 96] width 7 height 8
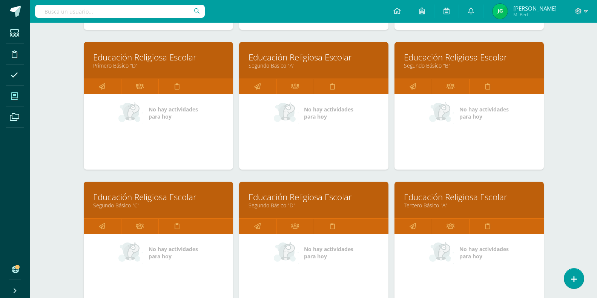
scroll to position [238, 0]
click at [280, 197] on link "Educación Religiosa Escolar" at bounding box center [314, 197] width 131 height 12
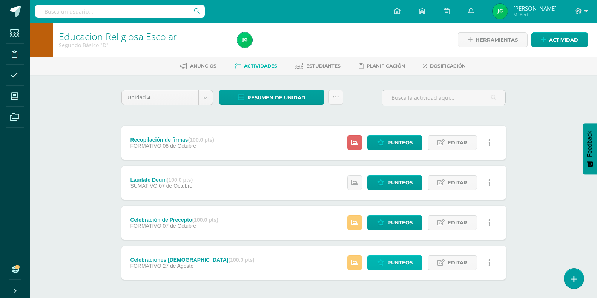
click at [400, 261] on span "Punteos" at bounding box center [399, 262] width 25 height 14
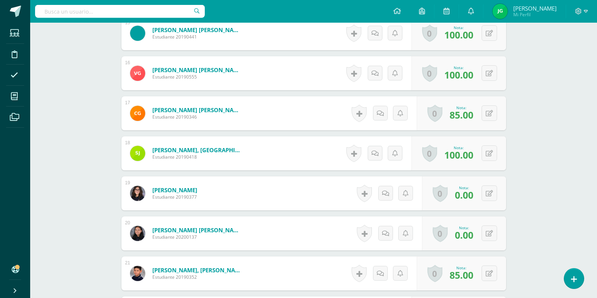
scroll to position [813, 0]
click at [484, 193] on div "0 Logros Logros obtenidos Aún no hay logros agregados Nota: 0.00" at bounding box center [468, 193] width 86 height 35
click at [495, 191] on icon at bounding box center [495, 193] width 8 height 6
type input "90"
click at [475, 197] on icon at bounding box center [474, 195] width 7 height 6
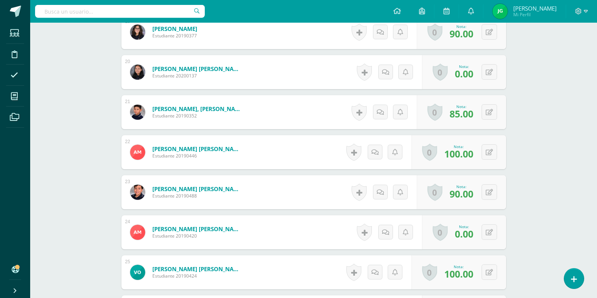
scroll to position [992, 0]
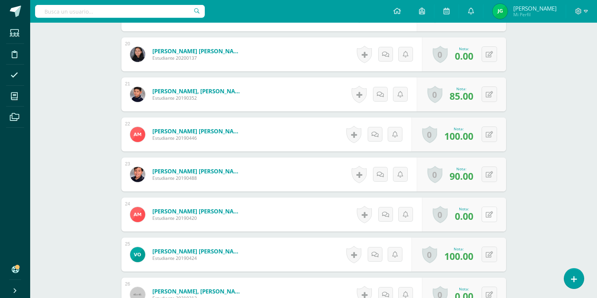
click at [489, 213] on icon at bounding box center [489, 214] width 7 height 6
type input "70"
click at [476, 216] on icon at bounding box center [474, 217] width 7 height 6
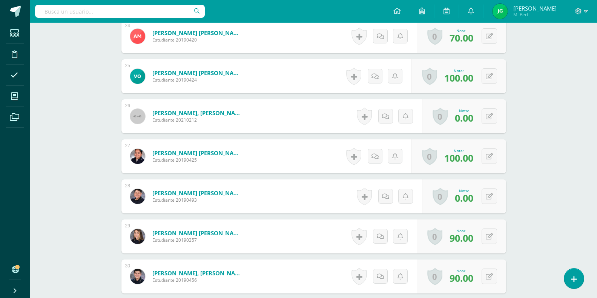
scroll to position [1170, 0]
click at [492, 195] on icon at bounding box center [495, 195] width 8 height 6
type input "40"
click at [478, 197] on link at bounding box center [474, 198] width 15 height 15
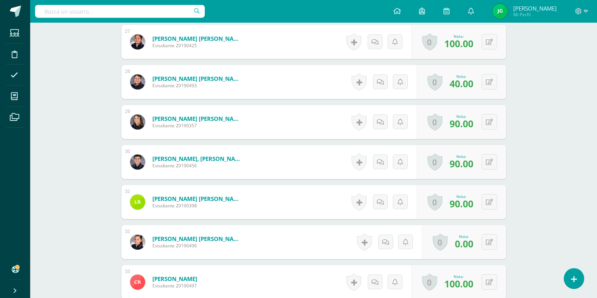
scroll to position [1290, 0]
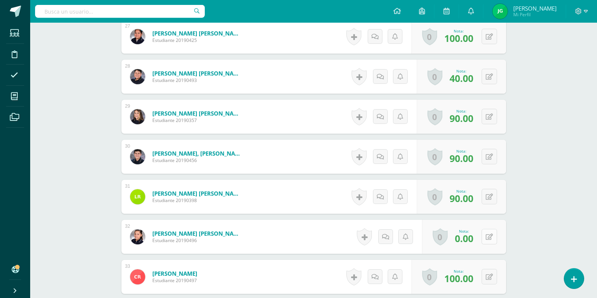
click at [489, 234] on button at bounding box center [489, 236] width 15 height 15
type input "70"
click at [475, 240] on icon at bounding box center [474, 239] width 7 height 6
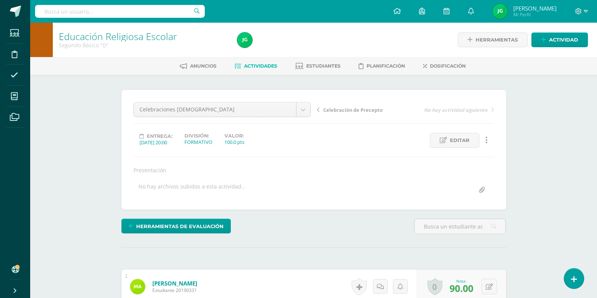
scroll to position [0, 0]
click at [360, 110] on span "Celebración de Precepto" at bounding box center [353, 109] width 60 height 7
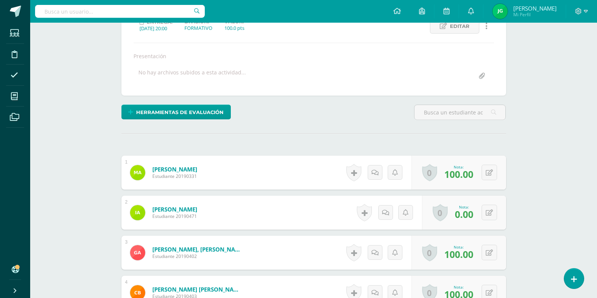
scroll to position [120, 0]
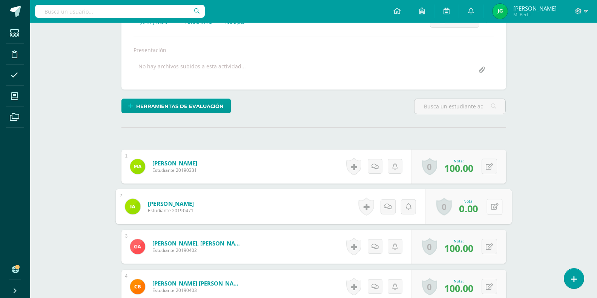
click at [489, 204] on button at bounding box center [495, 206] width 16 height 16
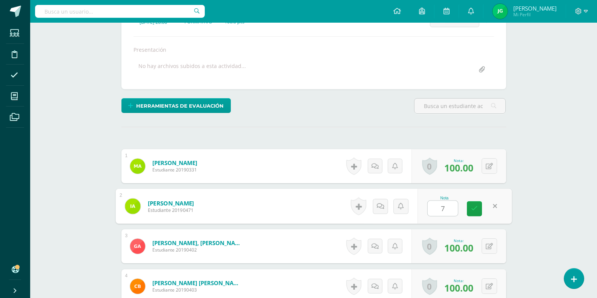
scroll to position [120, 0]
type input "70"
click at [476, 212] on link at bounding box center [474, 208] width 15 height 15
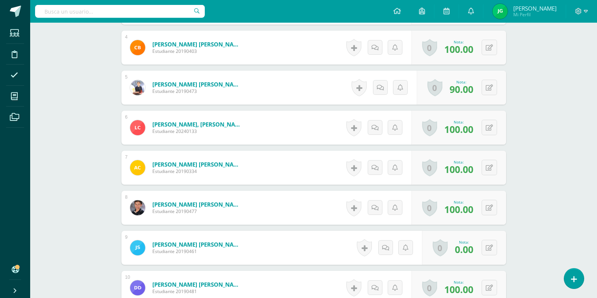
scroll to position [359, 0]
click at [491, 244] on icon at bounding box center [489, 247] width 7 height 6
type input "65"
click at [475, 250] on icon at bounding box center [474, 250] width 7 height 6
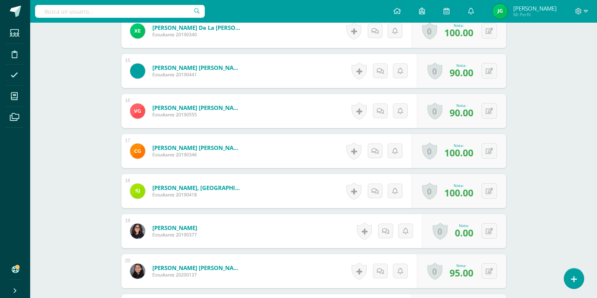
scroll to position [776, 0]
click at [493, 227] on button at bounding box center [495, 231] width 16 height 16
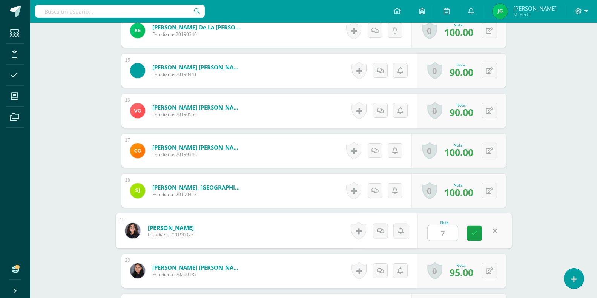
type input "70"
click at [474, 230] on icon at bounding box center [474, 233] width 7 height 6
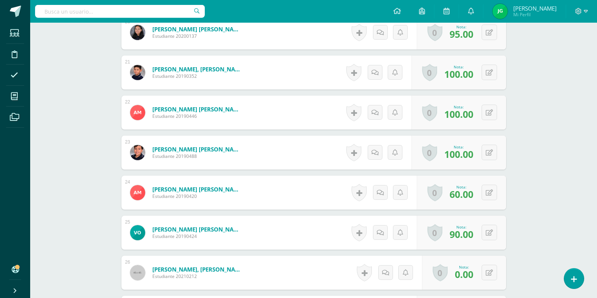
scroll to position [1073, 0]
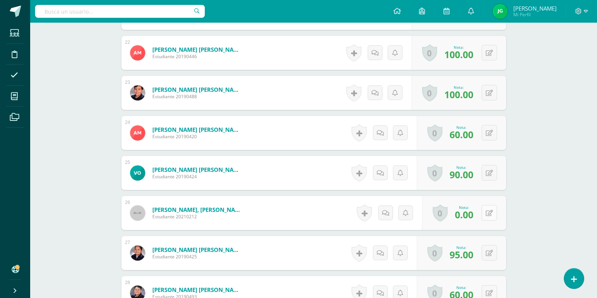
click at [490, 214] on icon at bounding box center [489, 213] width 7 height 6
type input "70"
click at [471, 211] on link at bounding box center [474, 215] width 15 height 15
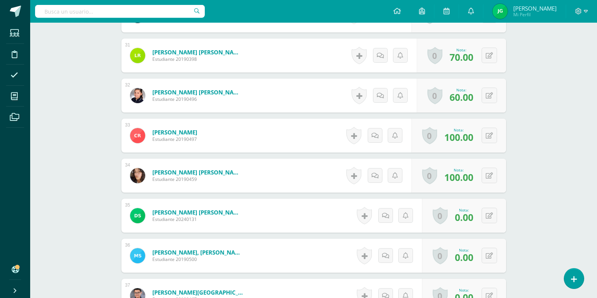
scroll to position [1431, 0]
click at [495, 212] on button at bounding box center [495, 216] width 16 height 16
type input "70"
click at [474, 222] on link at bounding box center [474, 218] width 15 height 15
click at [488, 257] on button at bounding box center [495, 256] width 16 height 16
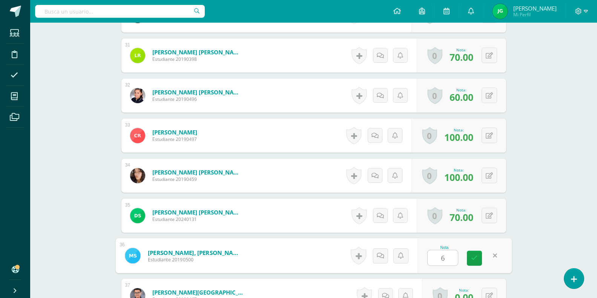
type input "65"
click at [475, 259] on icon at bounding box center [474, 258] width 7 height 6
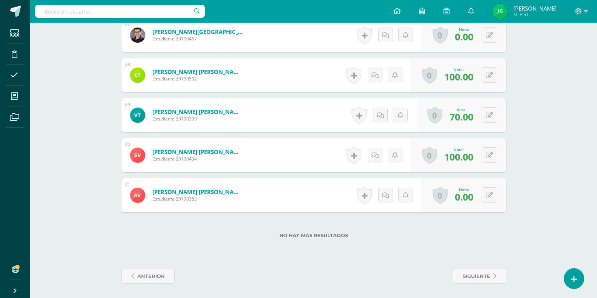
scroll to position [1692, 0]
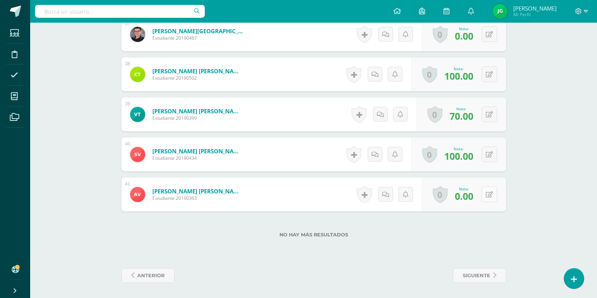
click at [490, 192] on icon at bounding box center [489, 194] width 7 height 6
type input "70"
click at [471, 198] on icon at bounding box center [474, 197] width 7 height 6
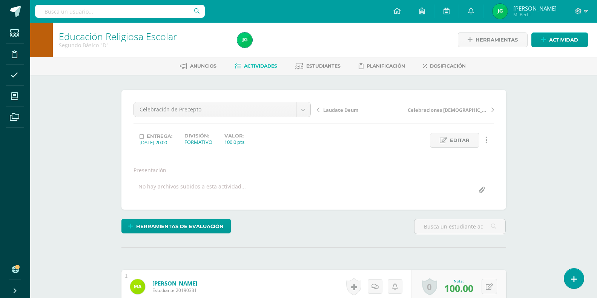
scroll to position [0, 0]
click at [347, 110] on span "Laudate Deum" at bounding box center [340, 109] width 35 height 7
click at [266, 67] on span "Actividades" at bounding box center [260, 66] width 33 height 6
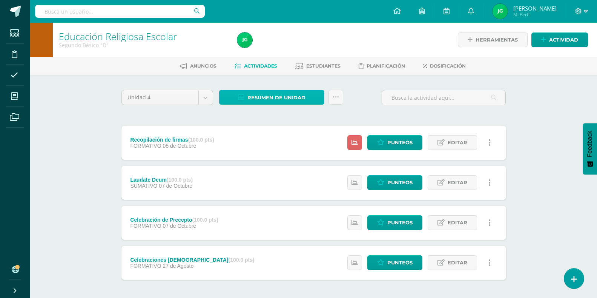
click at [286, 100] on span "Resumen de unidad" at bounding box center [277, 98] width 58 height 14
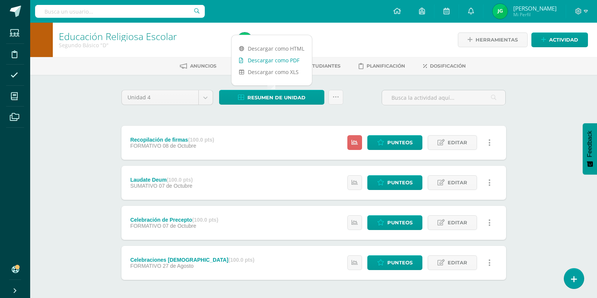
click at [277, 63] on link "Descargar como PDF" at bounding box center [272, 60] width 80 height 12
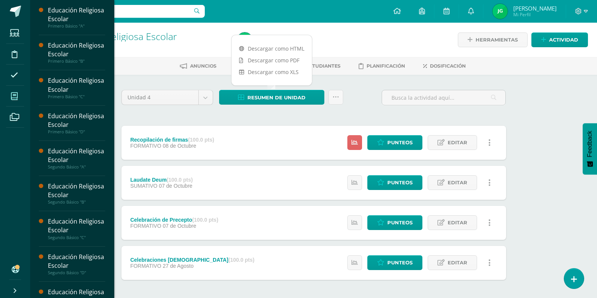
click at [11, 96] on icon at bounding box center [14, 96] width 7 height 8
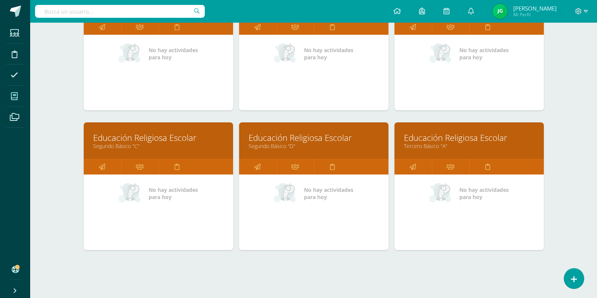
scroll to position [298, 0]
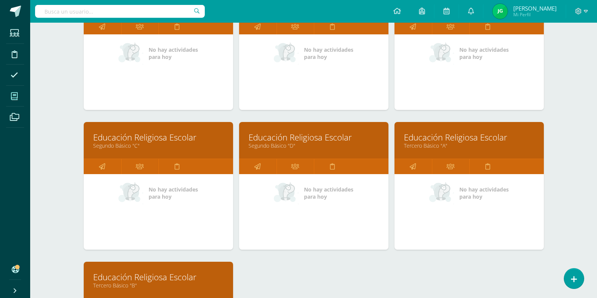
click at [466, 144] on link "Tercero Básico "A"" at bounding box center [469, 145] width 131 height 7
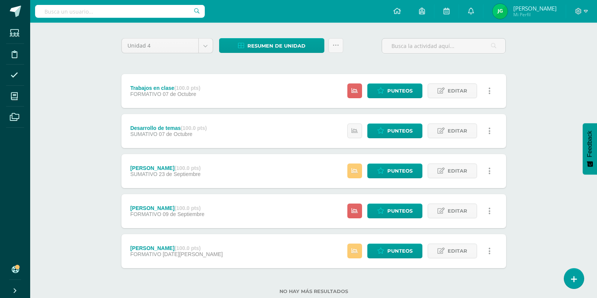
scroll to position [59, 0]
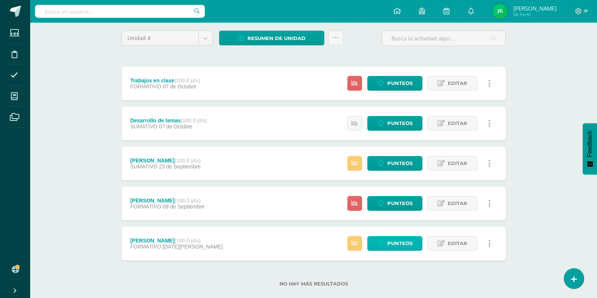
click at [400, 242] on span "Punteos" at bounding box center [399, 243] width 25 height 14
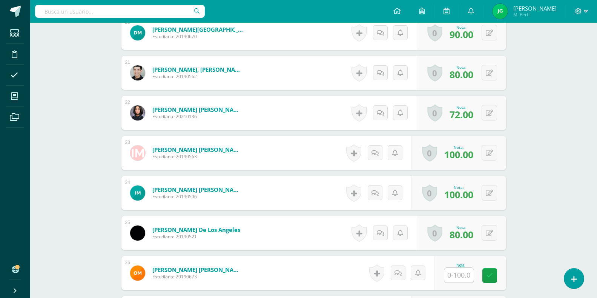
scroll to position [1073, 0]
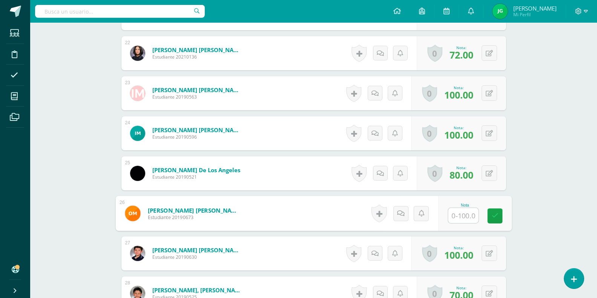
click at [463, 216] on input "text" at bounding box center [463, 215] width 30 height 15
type input "100"
click at [494, 218] on icon at bounding box center [495, 215] width 7 height 6
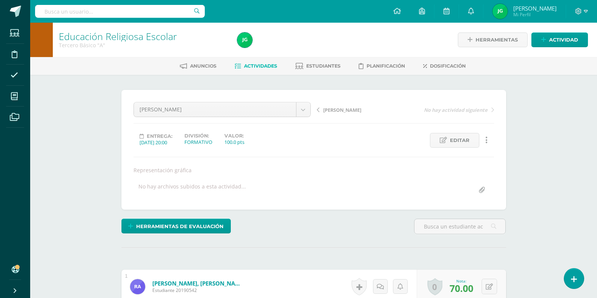
scroll to position [0, 0]
click at [334, 109] on span "[PERSON_NAME]" at bounding box center [342, 109] width 38 height 7
click at [330, 107] on span "[PERSON_NAME]" at bounding box center [342, 109] width 38 height 7
click at [341, 106] on span "Trabajos en clase" at bounding box center [344, 109] width 42 height 7
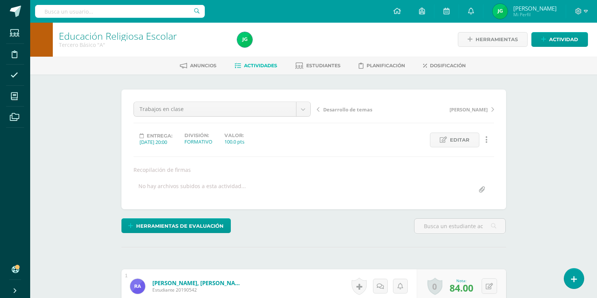
click at [338, 109] on span "Desarrollo de temas" at bounding box center [347, 109] width 49 height 7
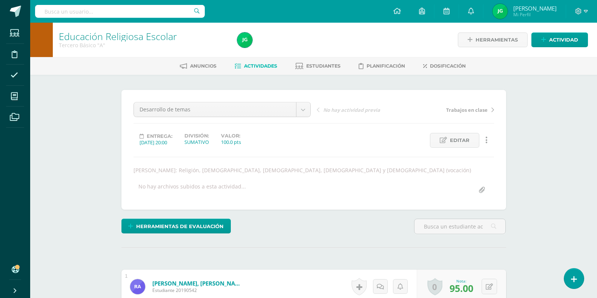
click at [248, 67] on span "Actividades" at bounding box center [260, 66] width 33 height 6
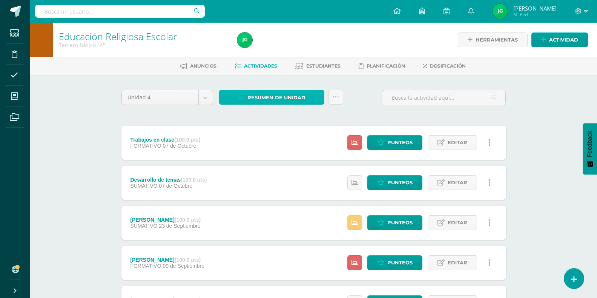
click at [298, 93] on span "Resumen de unidad" at bounding box center [277, 98] width 58 height 14
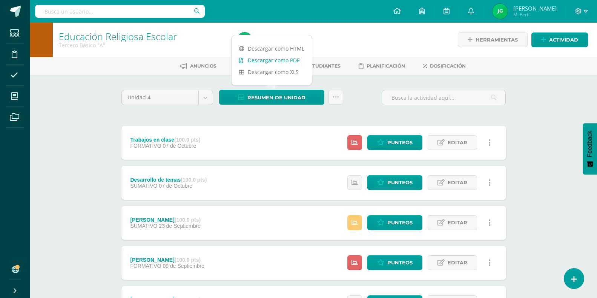
click at [289, 63] on link "Descargar como PDF" at bounding box center [272, 60] width 80 height 12
click at [105, 105] on div "Educación Religiosa Escolar Tercero Básico "A" Herramientas Detalle de asistenc…" at bounding box center [313, 196] width 567 height 347
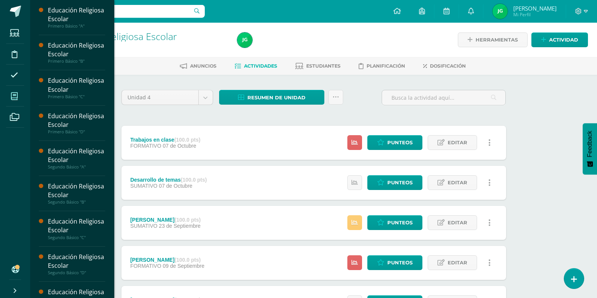
click at [14, 98] on icon at bounding box center [14, 96] width 7 height 8
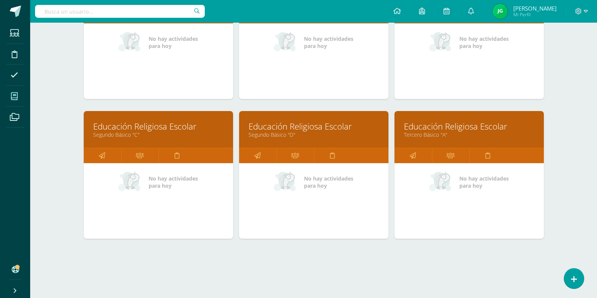
scroll to position [309, 0]
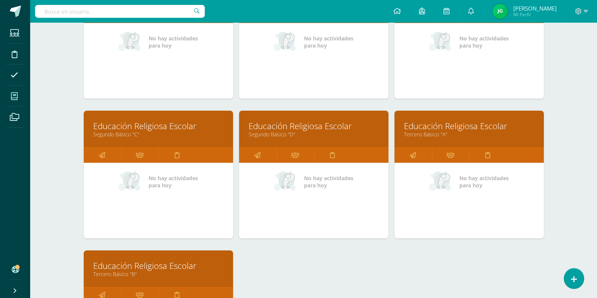
click at [141, 268] on link "Educación Religiosa Escolar" at bounding box center [158, 266] width 131 height 12
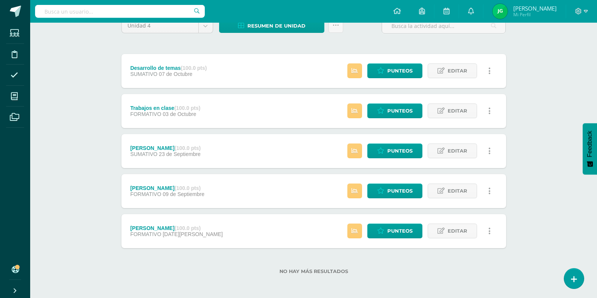
scroll to position [72, 0]
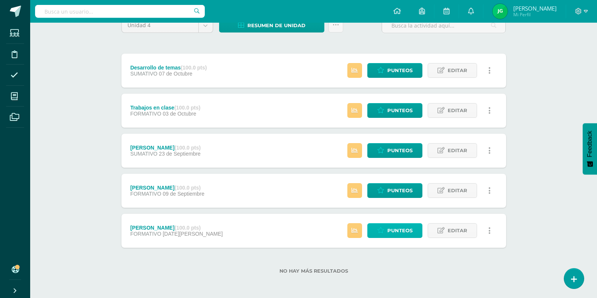
click at [404, 228] on span "Punteos" at bounding box center [399, 230] width 25 height 14
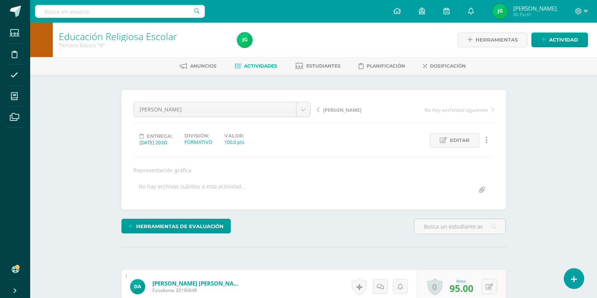
click at [332, 109] on span "[PERSON_NAME]" at bounding box center [342, 109] width 38 height 7
click at [330, 110] on span "[PERSON_NAME]" at bounding box center [342, 109] width 38 height 7
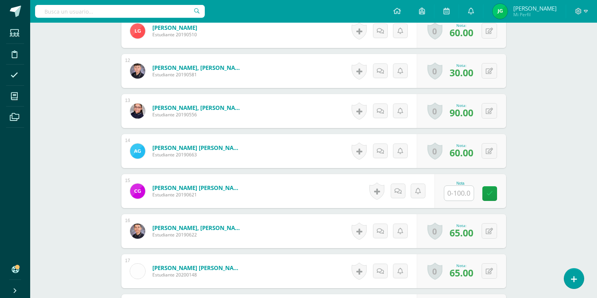
scroll to position [655, 0]
click at [461, 195] on input "text" at bounding box center [463, 193] width 30 height 15
type input "0"
click at [496, 194] on icon at bounding box center [495, 193] width 7 height 6
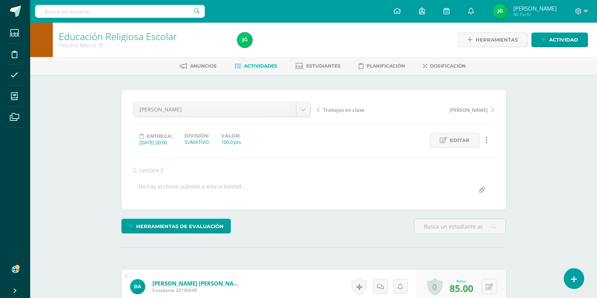
scroll to position [0, 0]
click at [353, 109] on span "Trabajos en clase" at bounding box center [344, 109] width 42 height 7
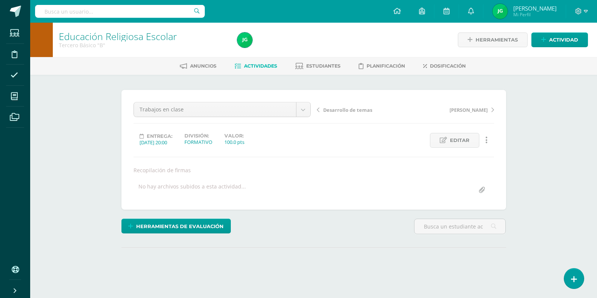
drag, startPoint x: 0, startPoint y: 0, endPoint x: 353, endPoint y: 107, distance: 368.6
click at [353, 107] on span "Desarrollo de temas" at bounding box center [347, 109] width 49 height 7
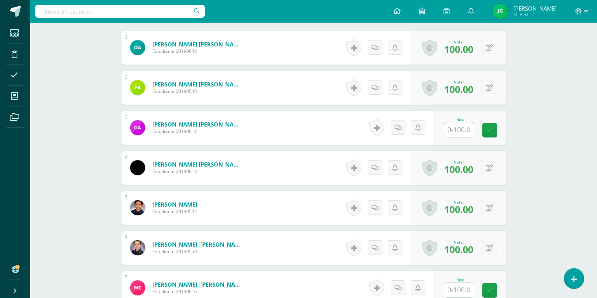
scroll to position [239, 0]
click at [465, 128] on input "text" at bounding box center [463, 129] width 30 height 15
type input "0"
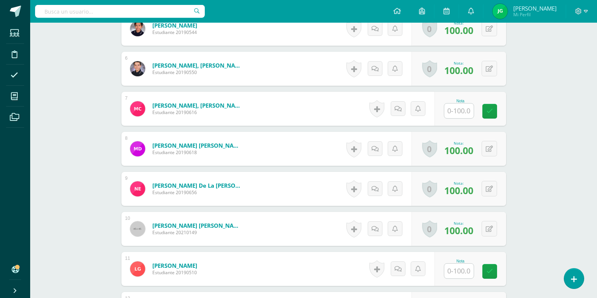
scroll to position [418, 0]
type input "0"
click at [465, 109] on input "text" at bounding box center [458, 110] width 29 height 15
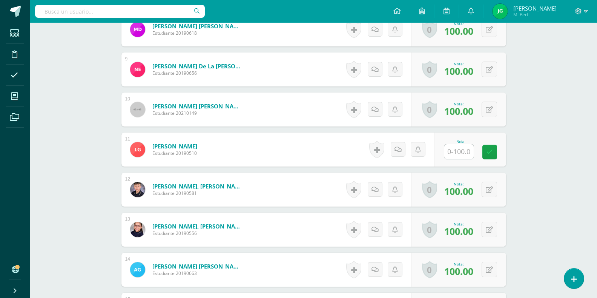
scroll to position [537, 0]
type input "0"
click at [463, 149] on input "text" at bounding box center [463, 151] width 30 height 15
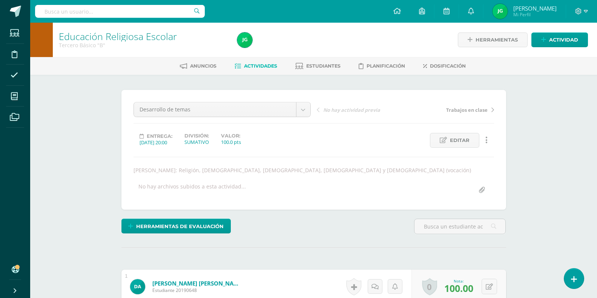
scroll to position [0, 0]
type input "0"
click at [271, 66] on span "Actividades" at bounding box center [260, 66] width 33 height 6
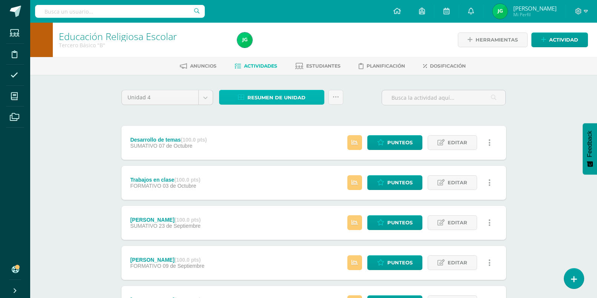
click at [288, 101] on span "Resumen de unidad" at bounding box center [277, 98] width 58 height 14
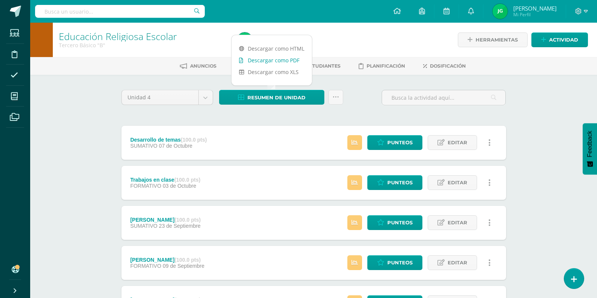
click at [270, 63] on link "Descargar como PDF" at bounding box center [272, 60] width 80 height 12
click at [586, 12] on icon at bounding box center [586, 11] width 4 height 3
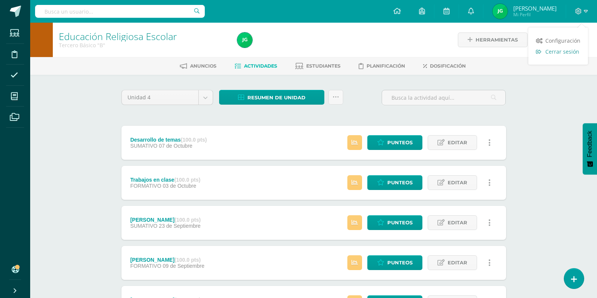
click at [571, 52] on span "Cerrar sesión" at bounding box center [563, 51] width 34 height 7
